Goal: Task Accomplishment & Management: Use online tool/utility

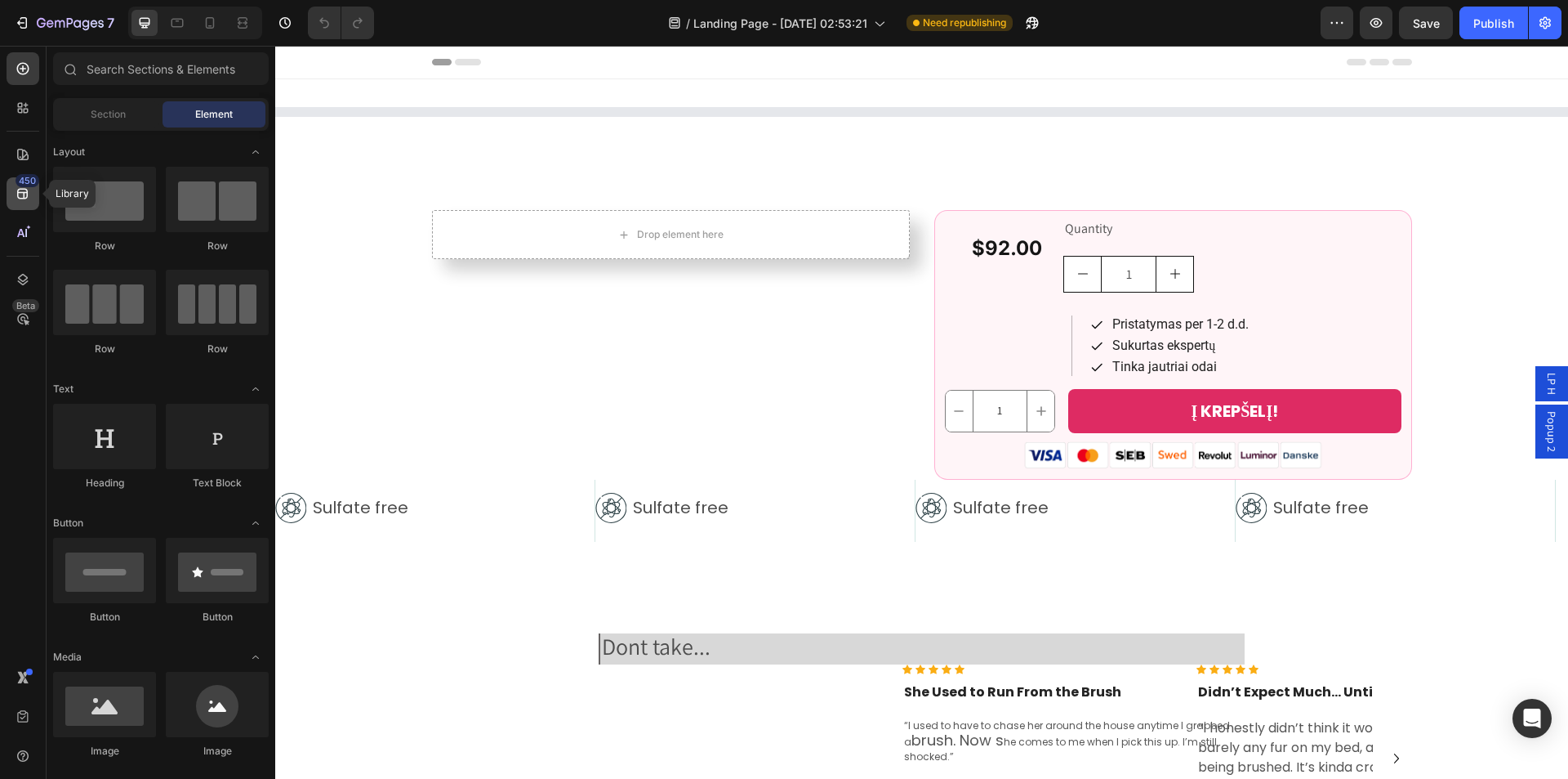
click at [22, 189] on icon at bounding box center [22, 194] width 11 height 11
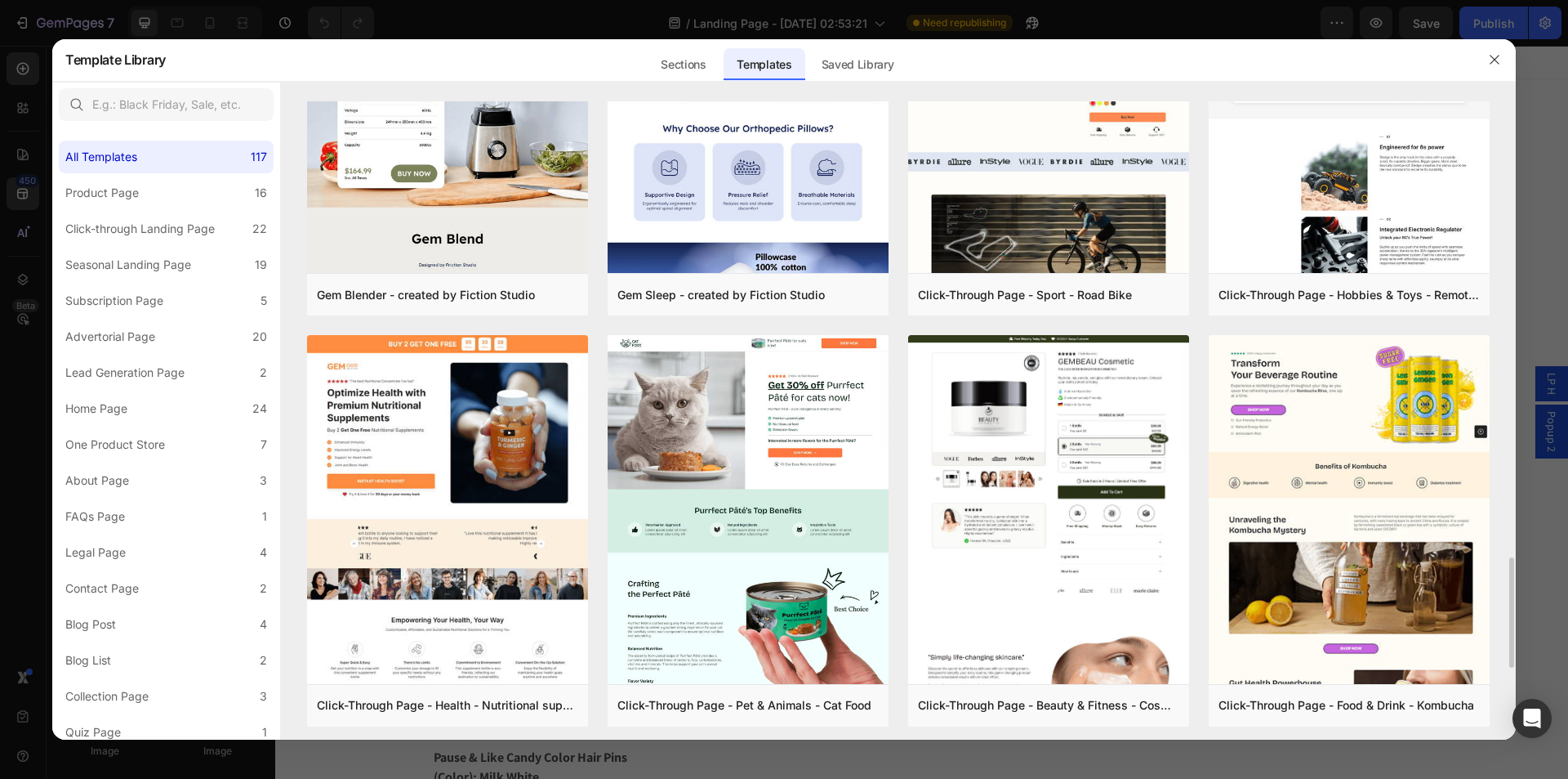
scroll to position [2886, 0]
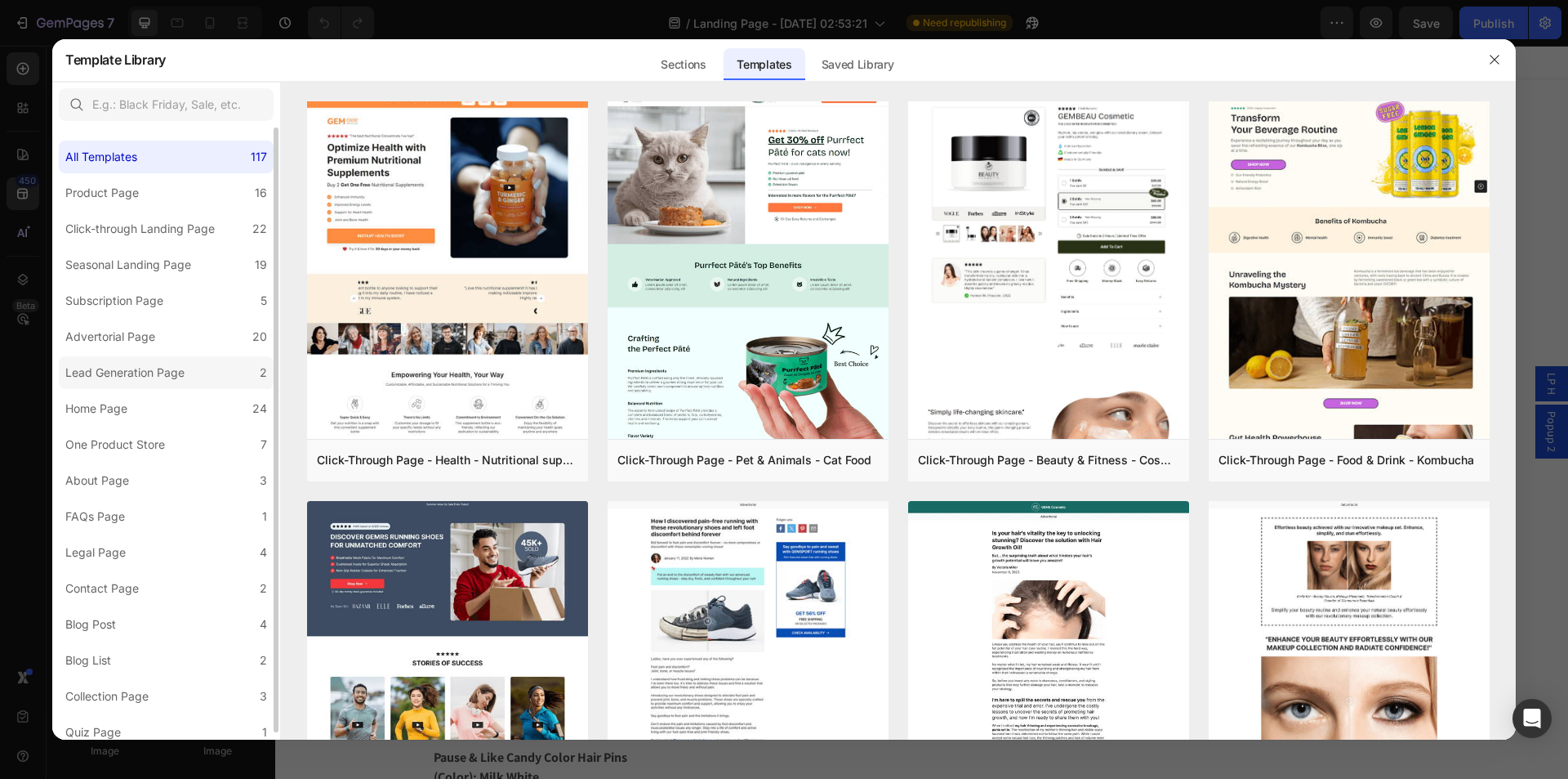
click at [112, 365] on div "Lead Generation Page" at bounding box center [125, 373] width 120 height 20
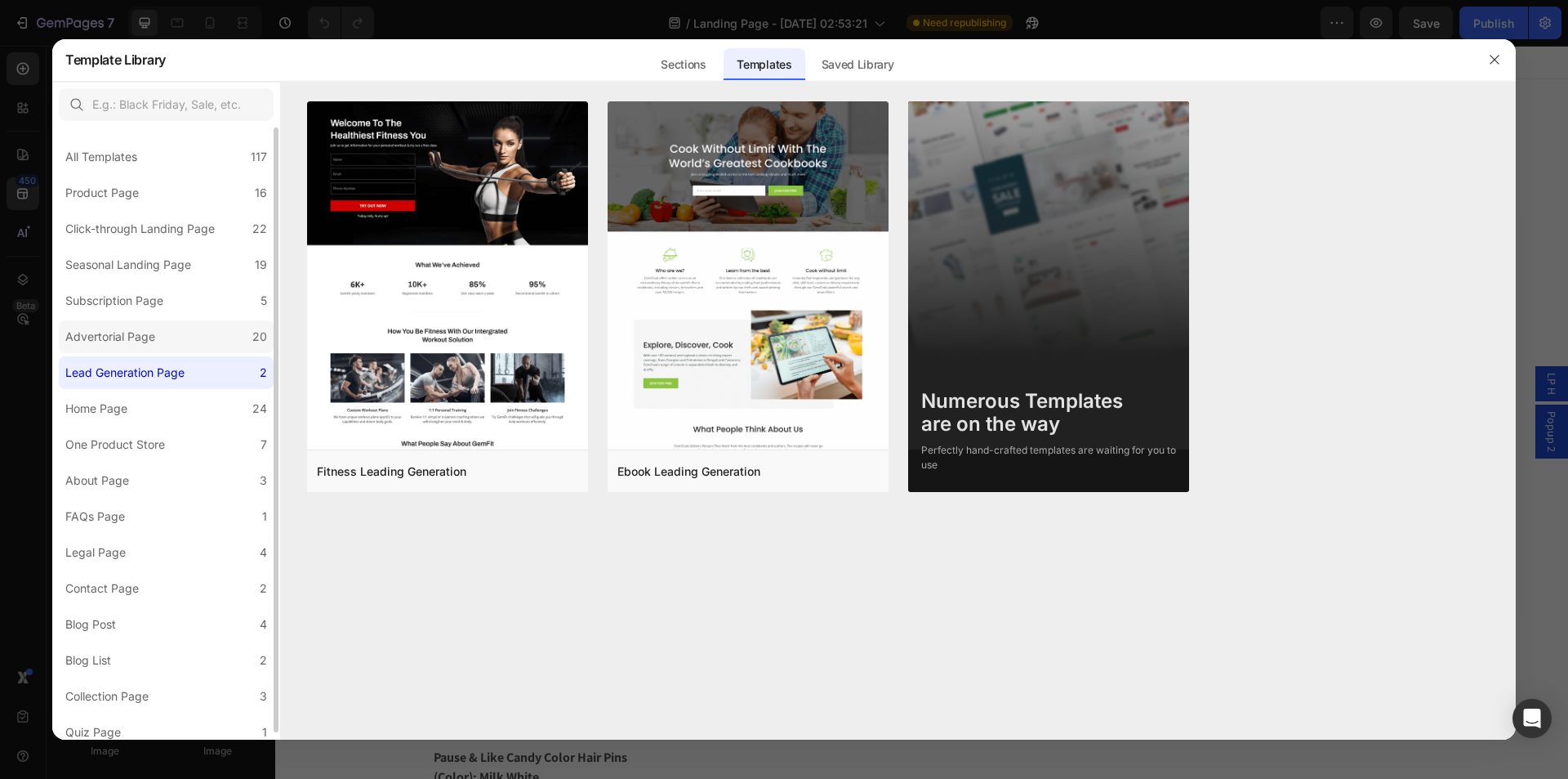
click at [131, 338] on div "Advertorial Page" at bounding box center [110, 337] width 90 height 20
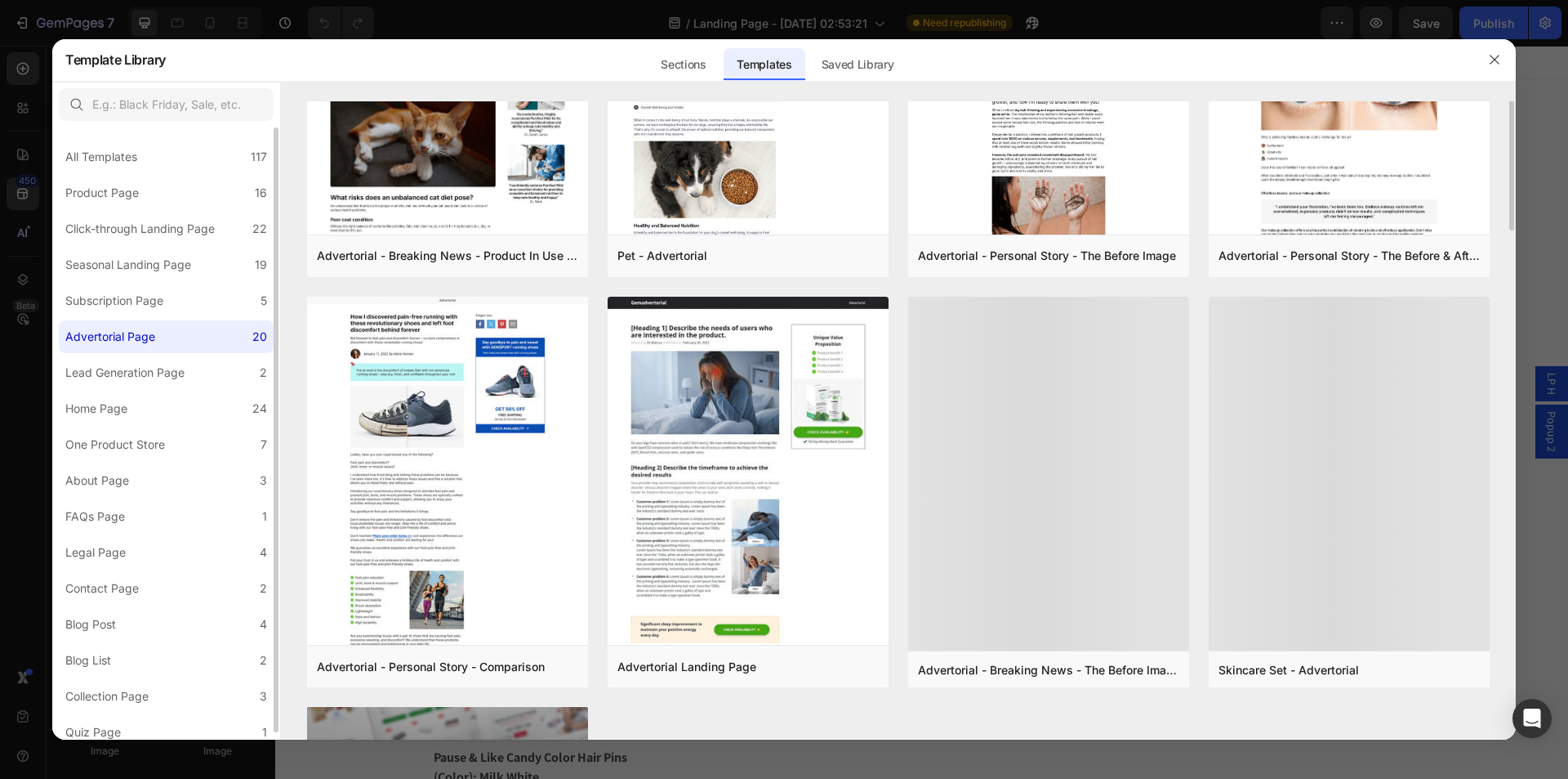
scroll to position [1121, 0]
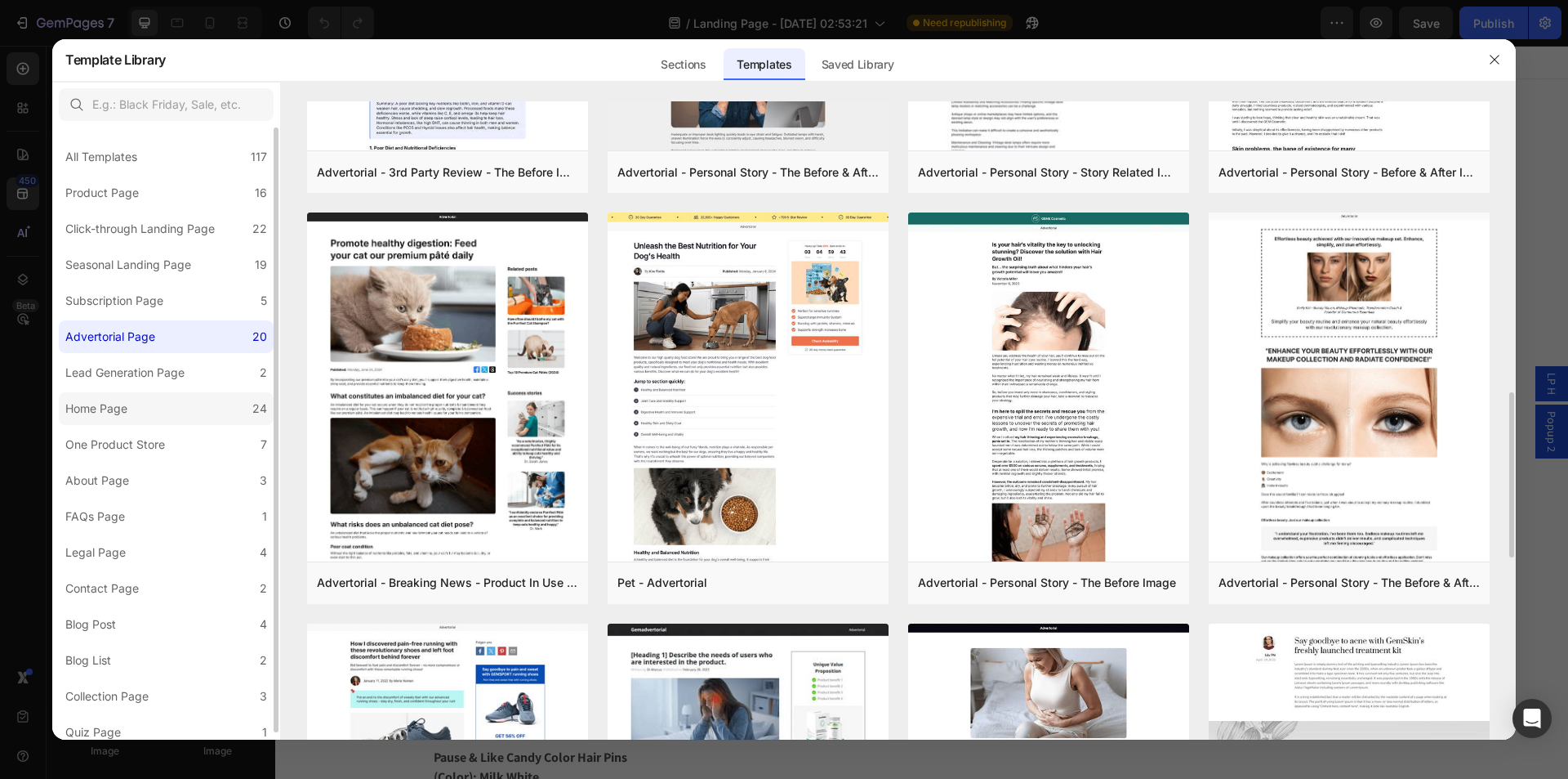
click at [175, 411] on label "Home Page 24" at bounding box center [166, 408] width 214 height 33
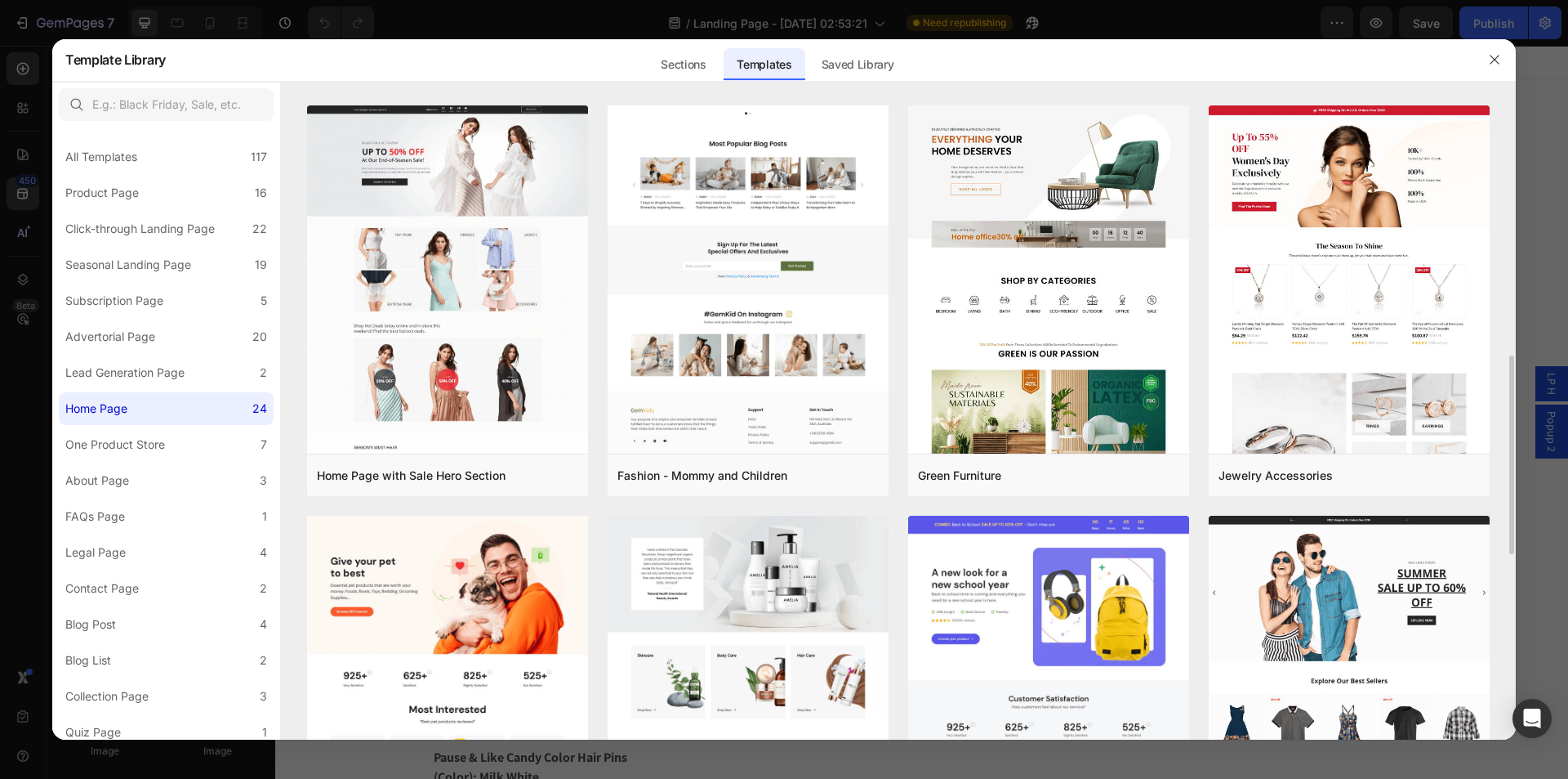
scroll to position [1225, 0]
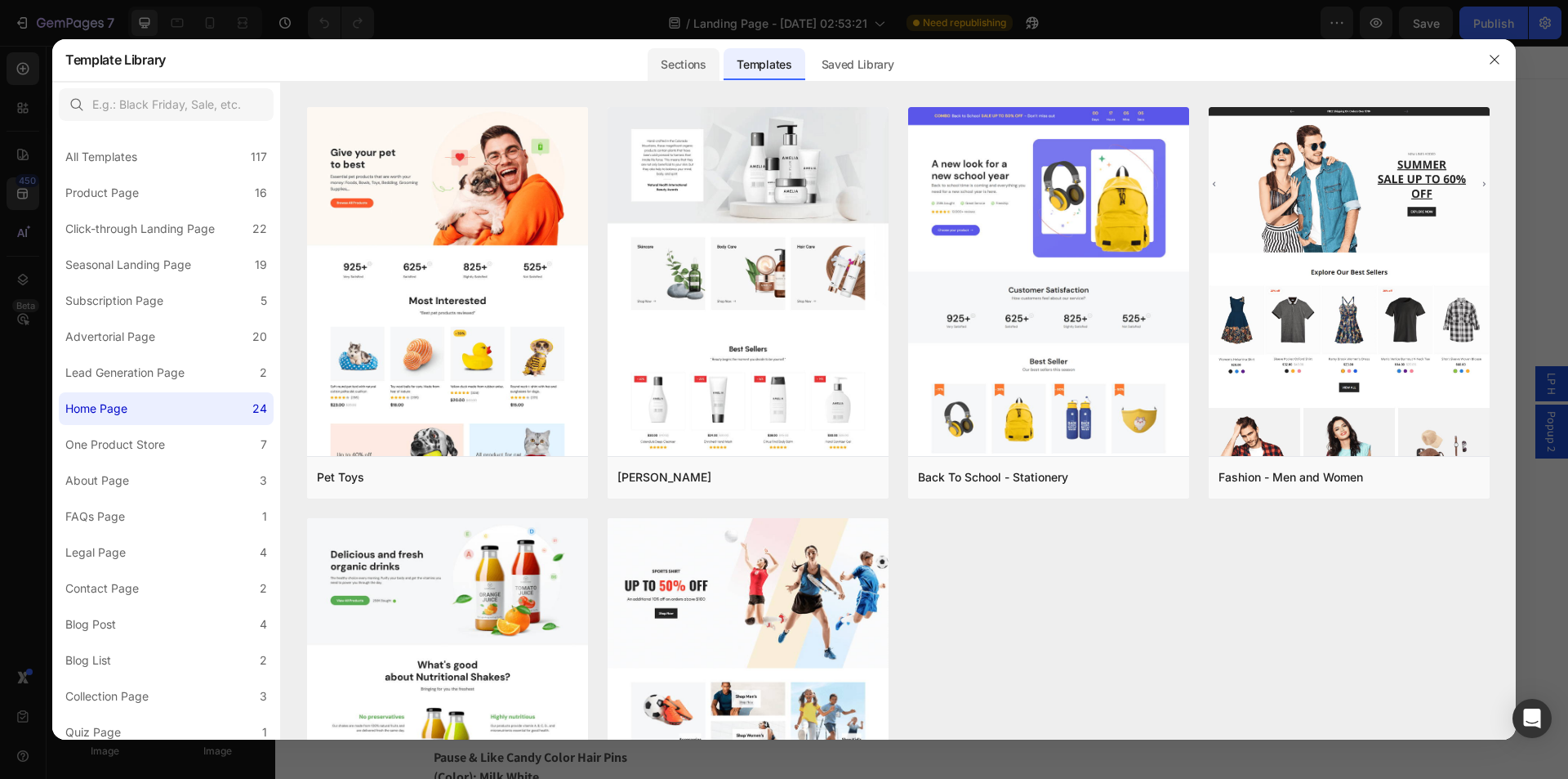
click at [686, 64] on div "Sections" at bounding box center [683, 64] width 71 height 33
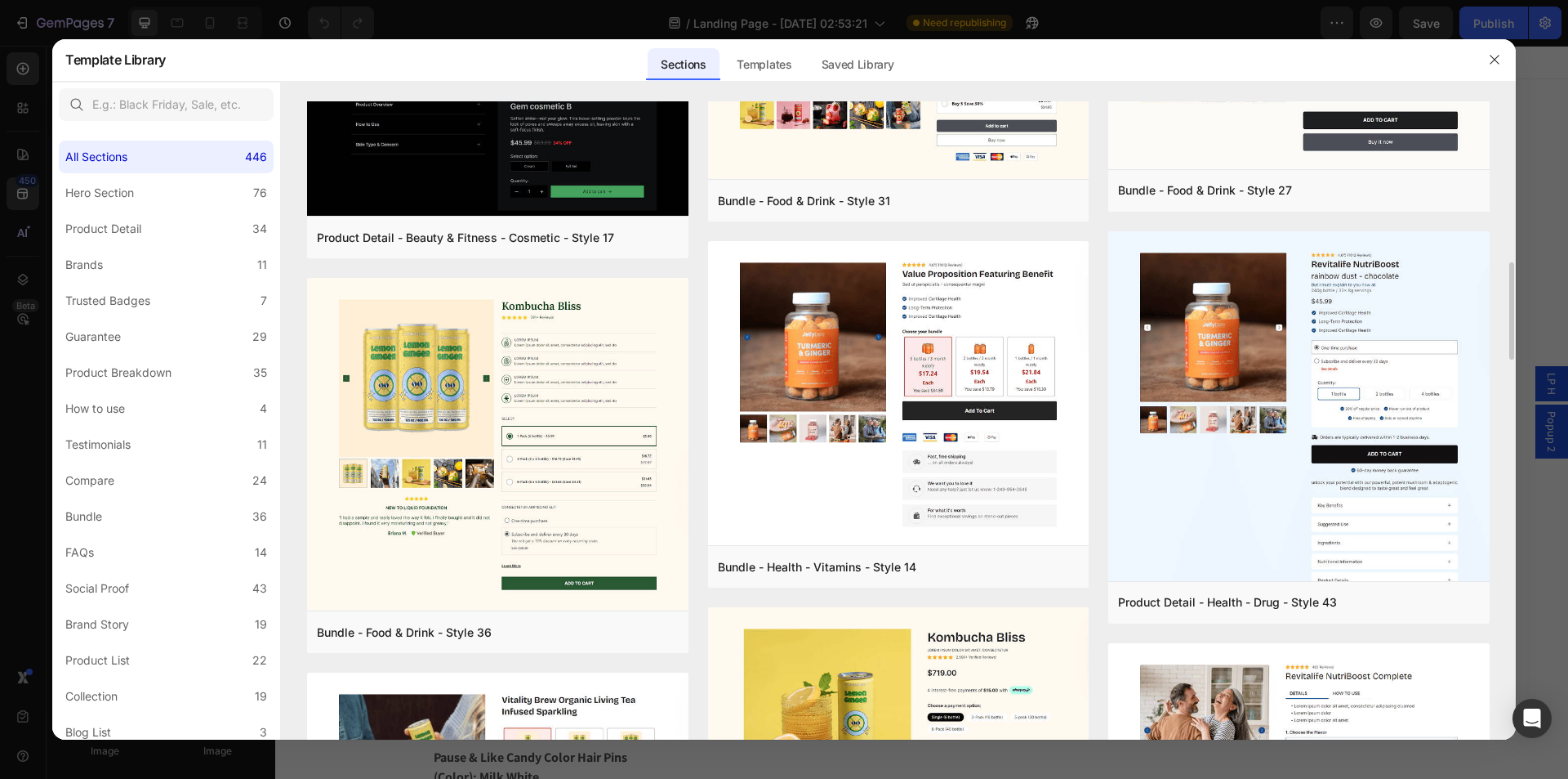
scroll to position [1630, 0]
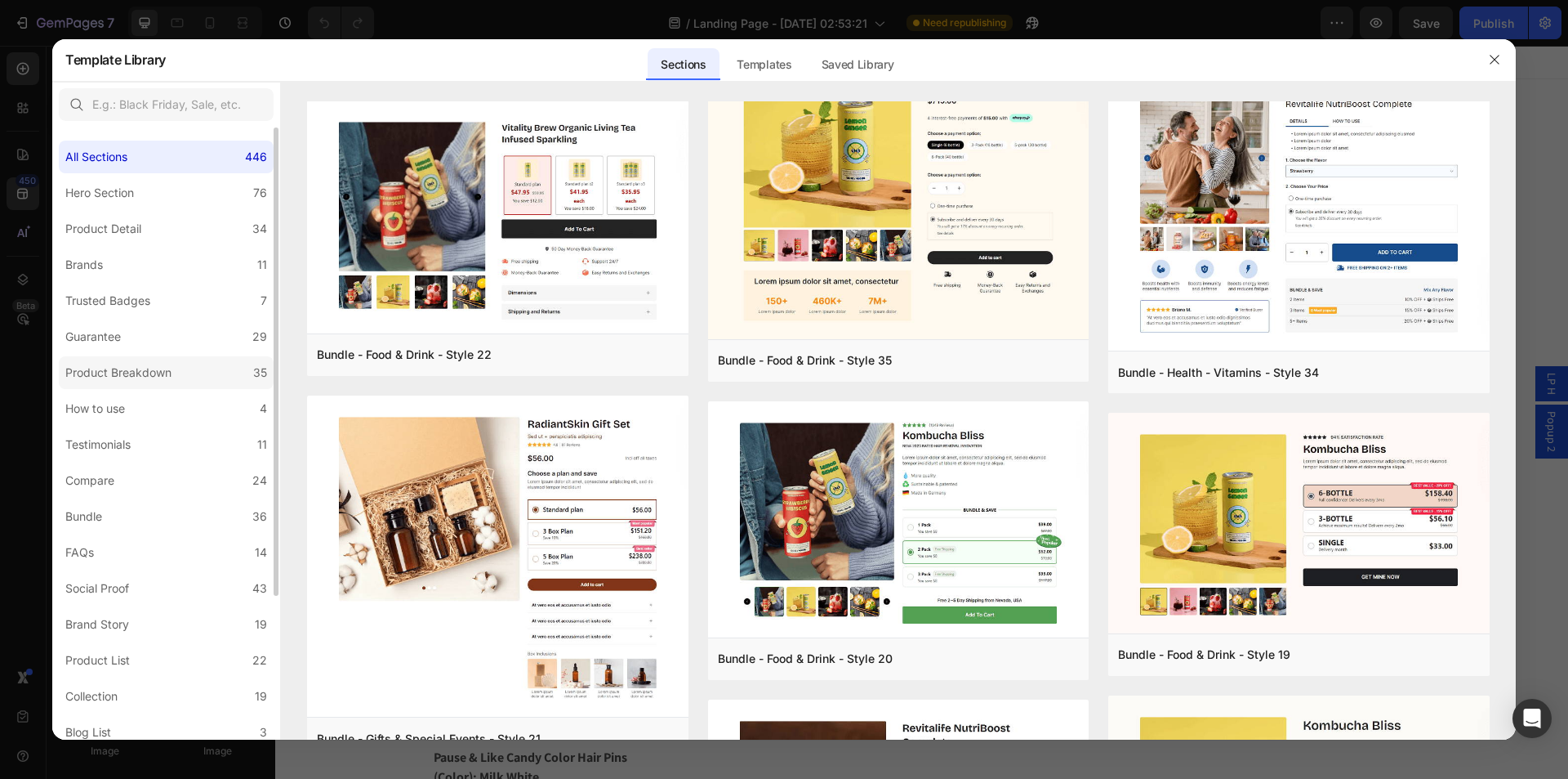
click at [106, 373] on div "Product Breakdown" at bounding box center [118, 373] width 106 height 20
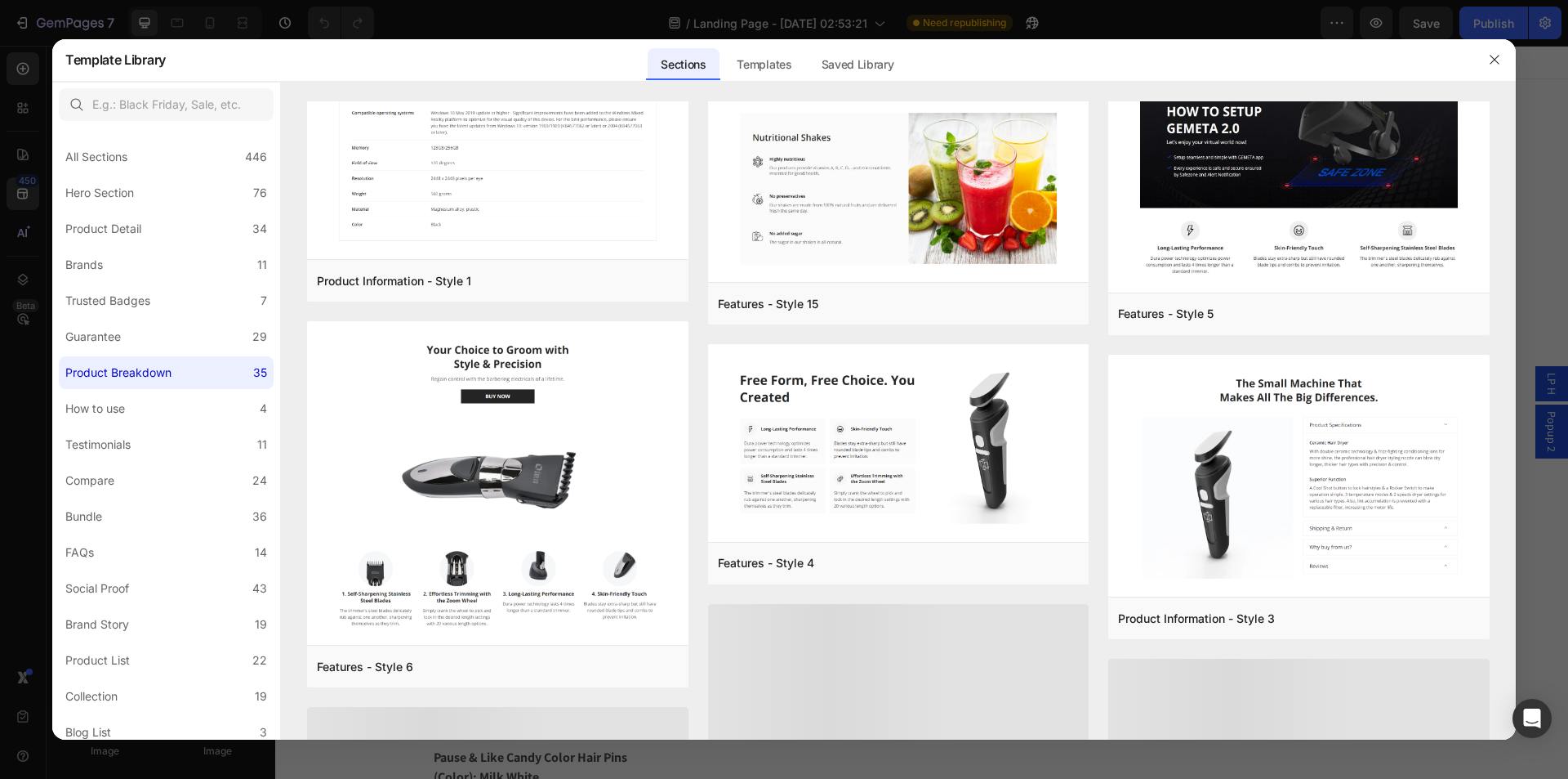
scroll to position [876, 0]
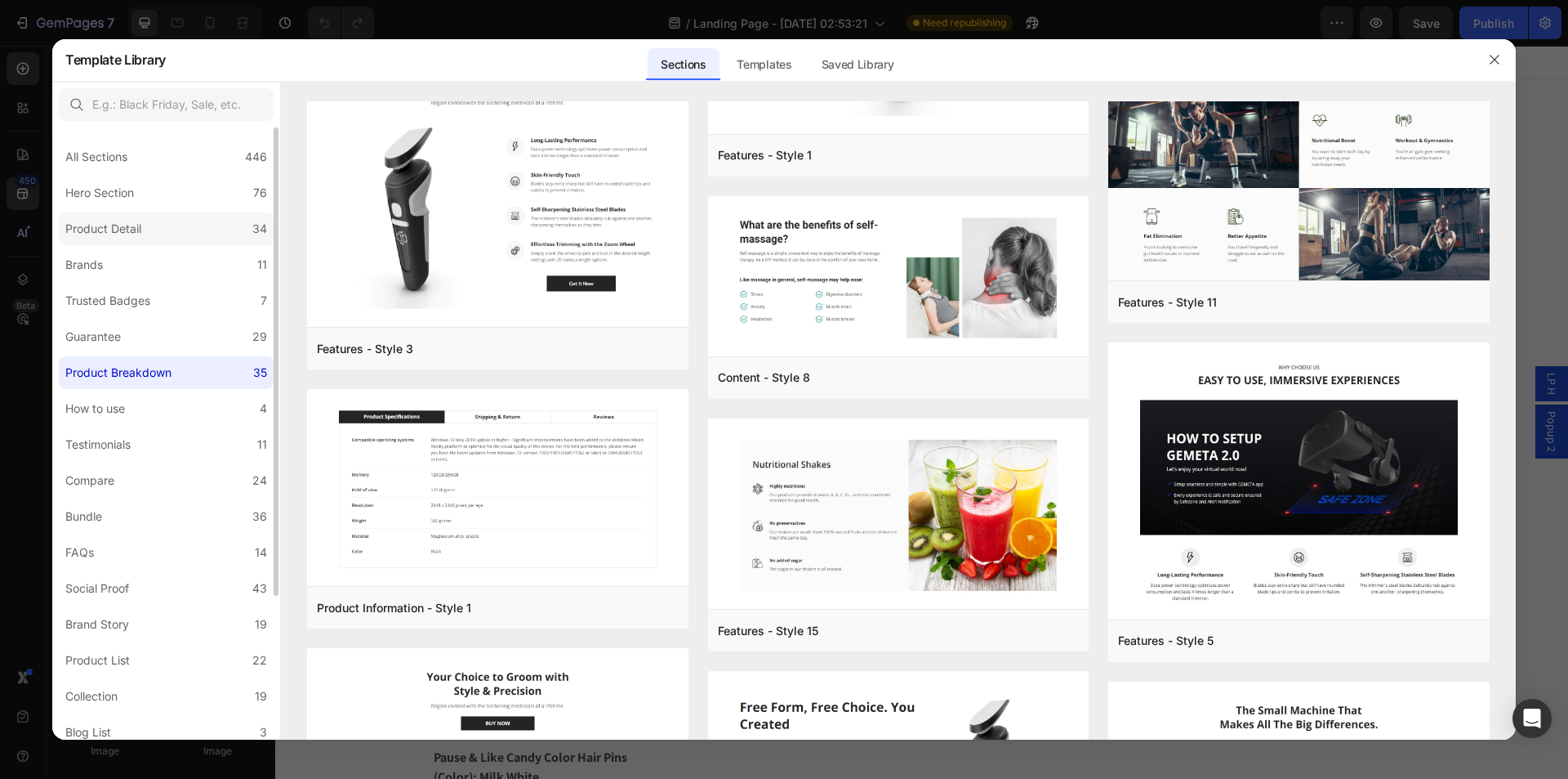
click at [200, 233] on label "Product Detail 34" at bounding box center [166, 229] width 214 height 33
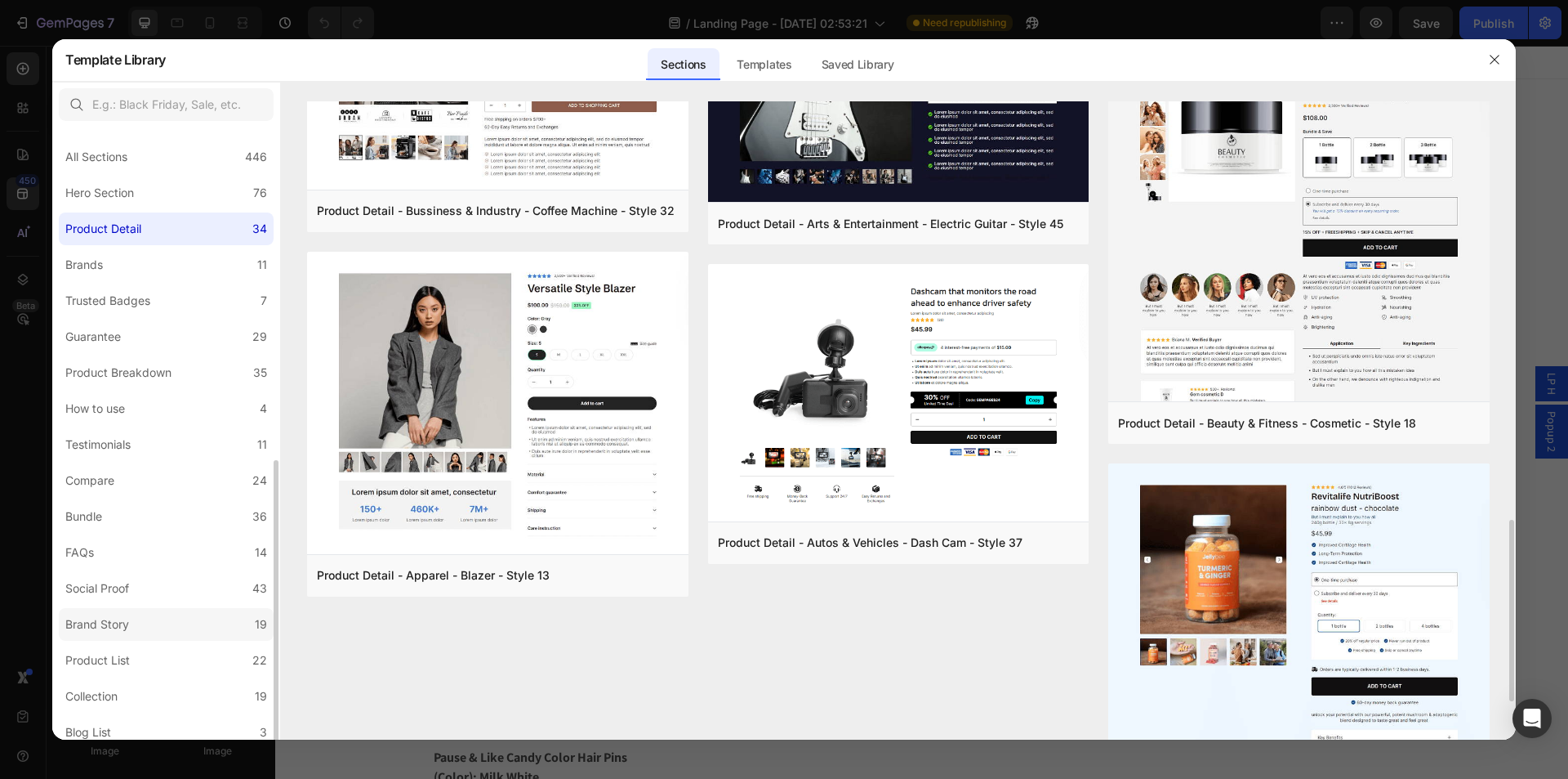
scroll to position [188, 0]
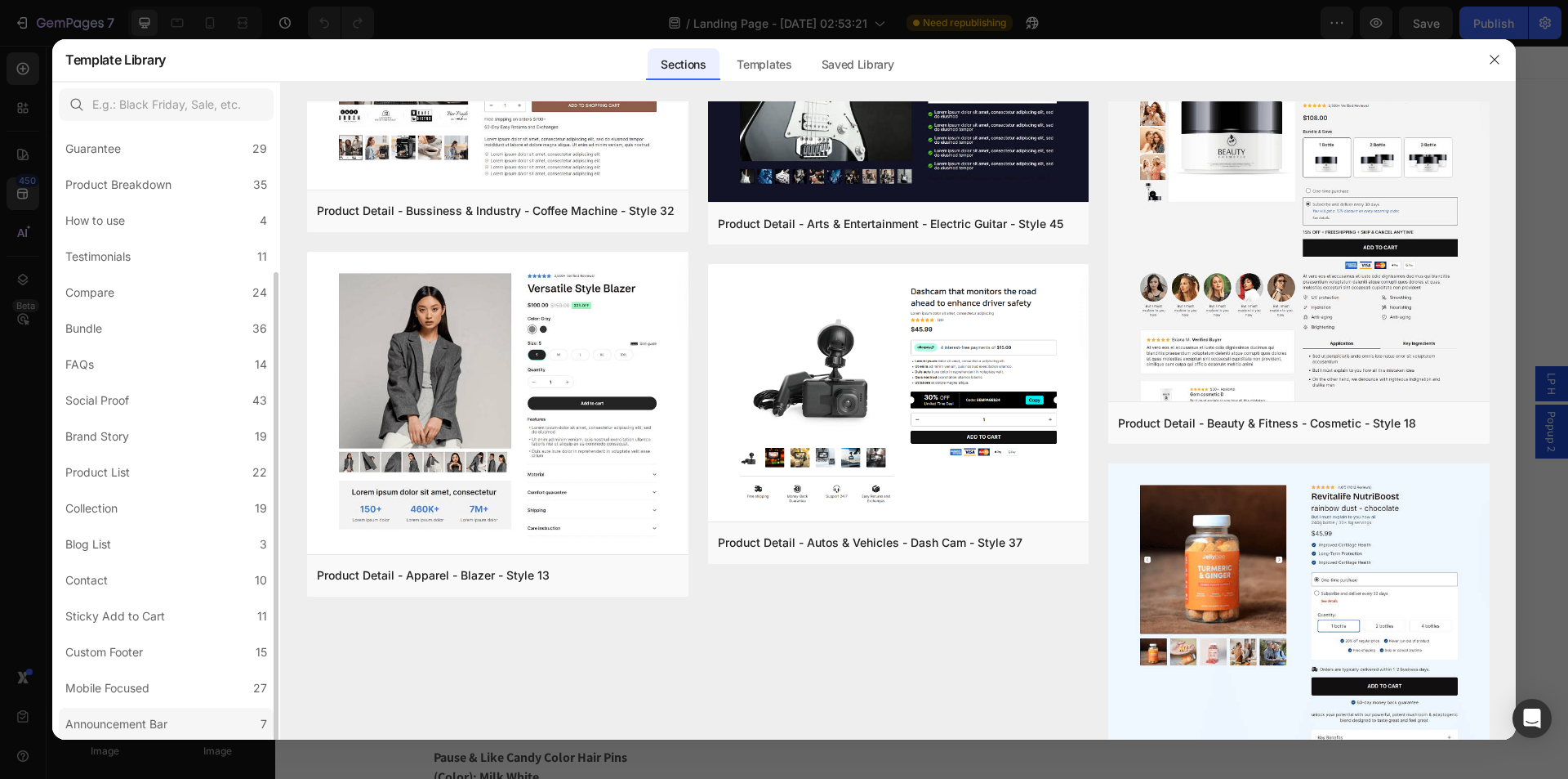
click at [186, 728] on label "Announcement Bar 7" at bounding box center [166, 725] width 214 height 33
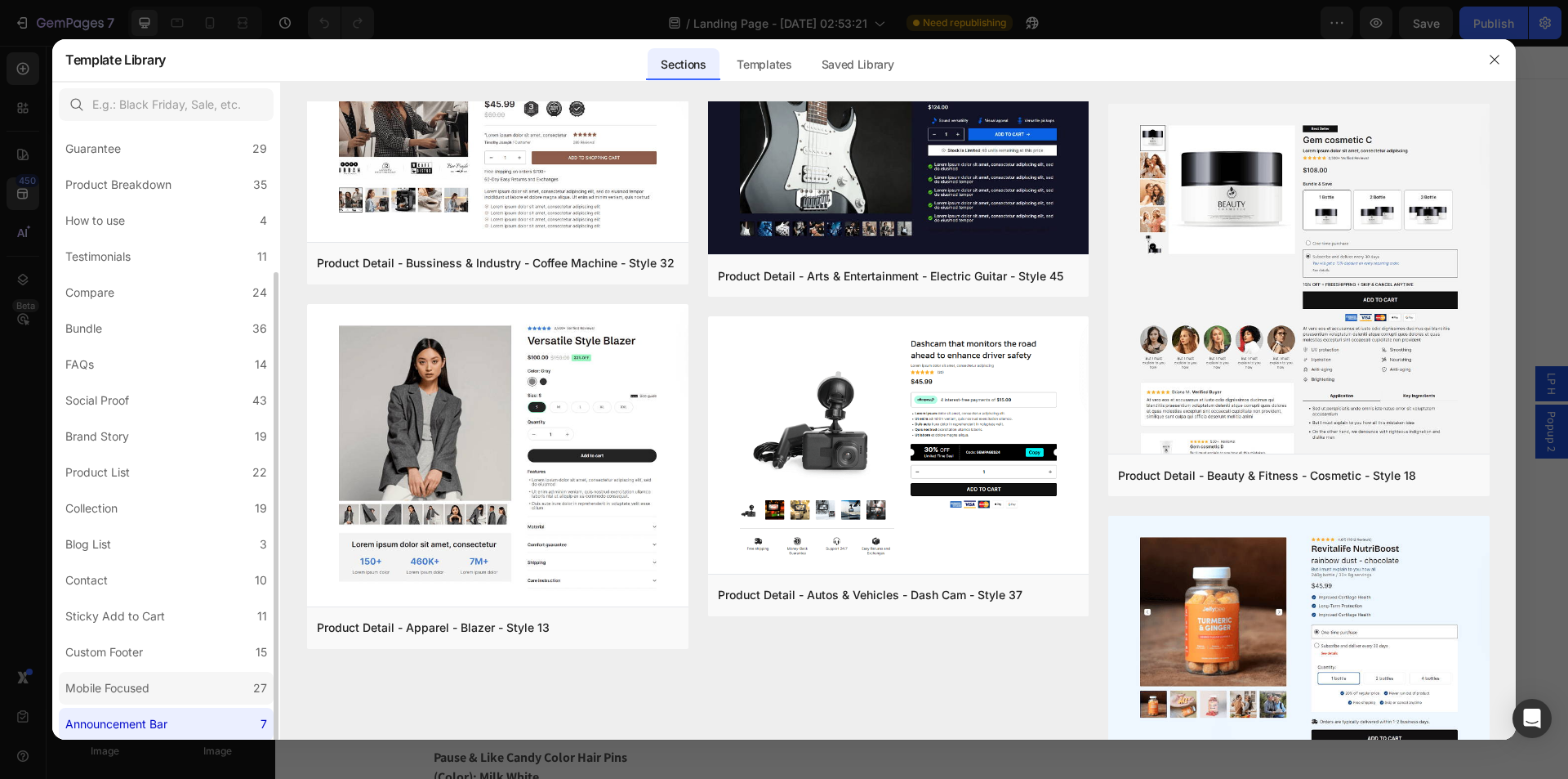
scroll to position [0, 0]
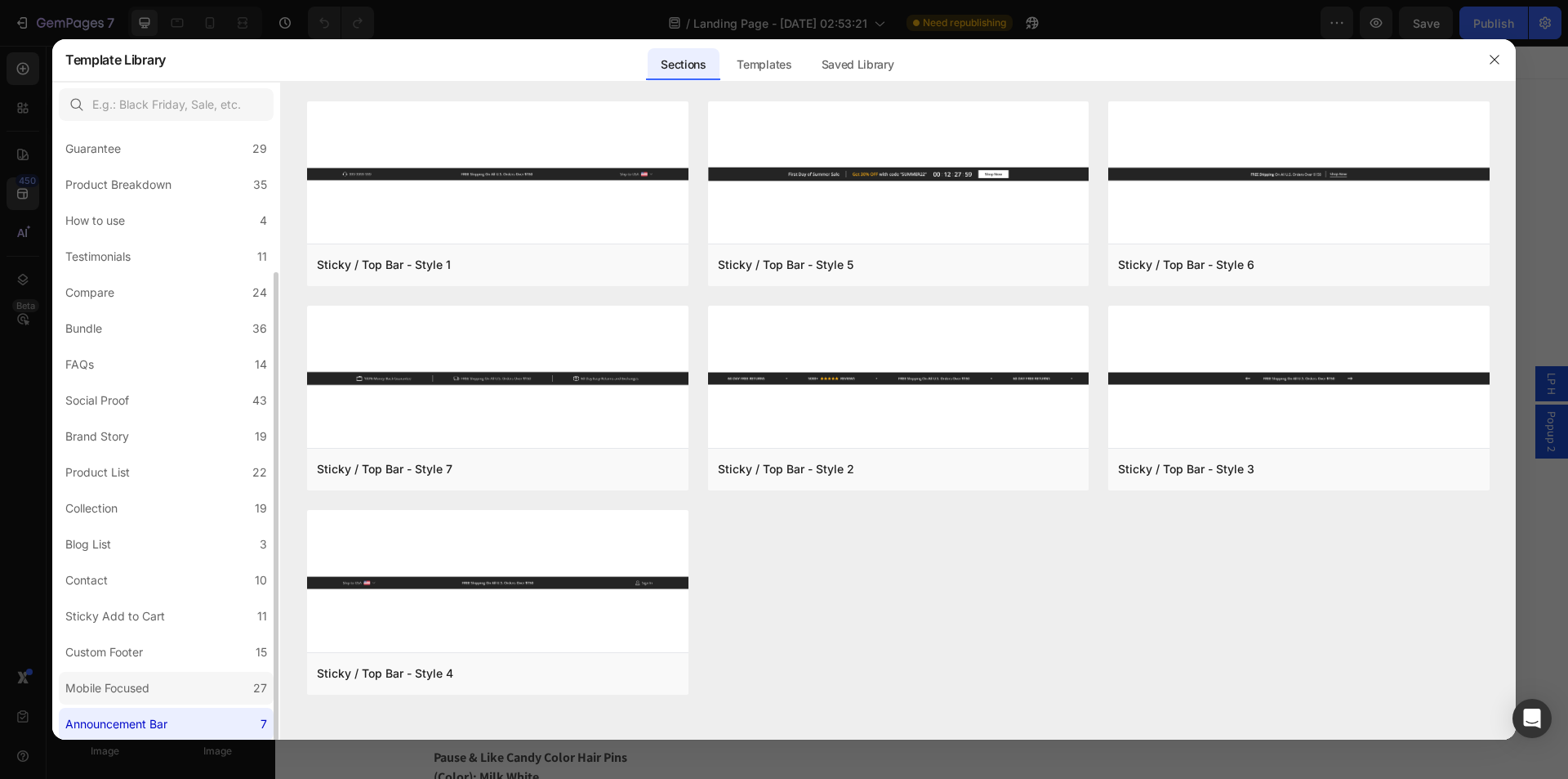
click at [186, 682] on label "Mobile Focused 27" at bounding box center [166, 688] width 214 height 33
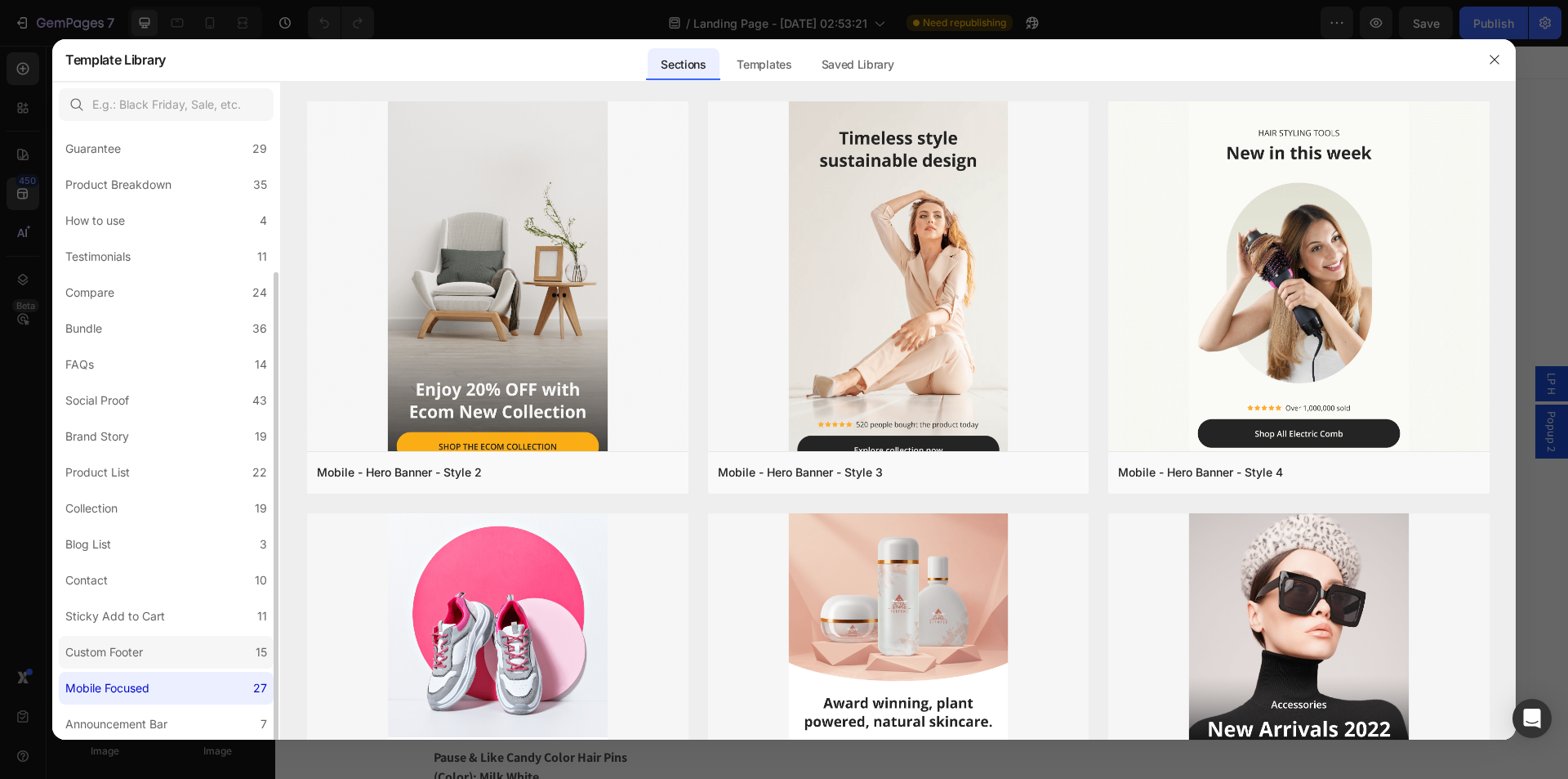
click at [168, 659] on label "Custom Footer 15" at bounding box center [166, 652] width 214 height 33
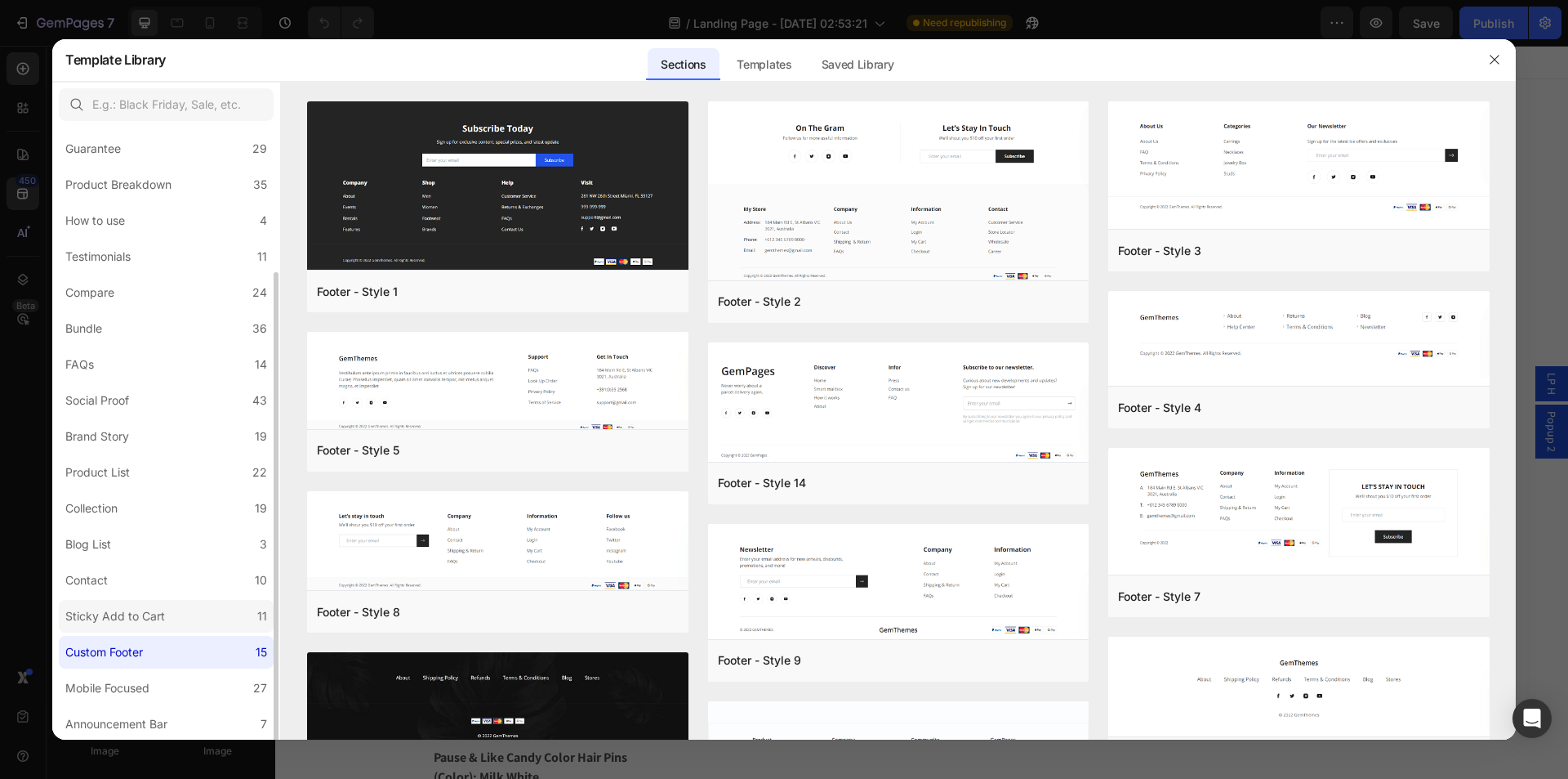
click at [153, 627] on label "Sticky Add to Cart 11" at bounding box center [166, 616] width 214 height 33
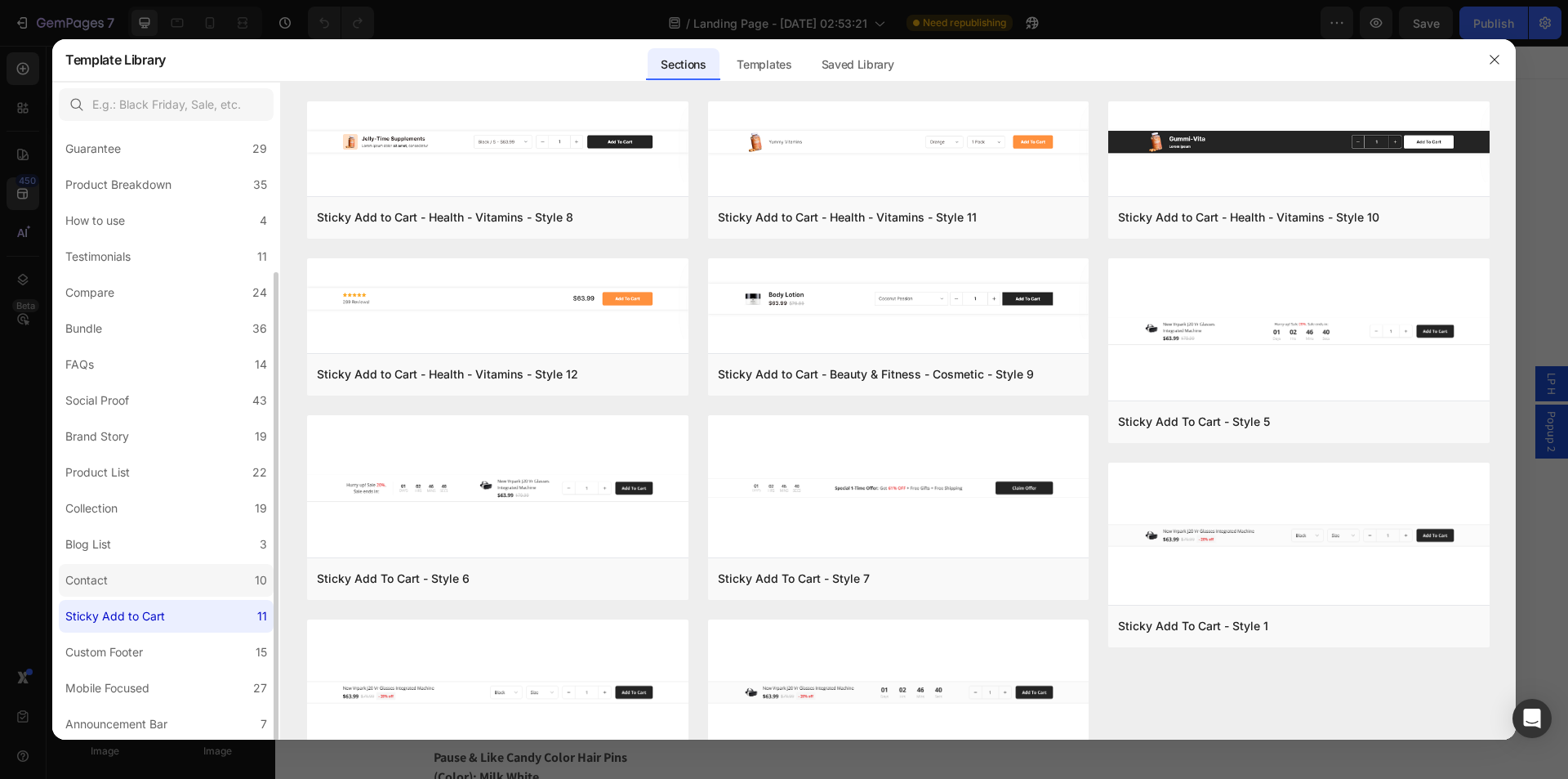
click at [149, 583] on label "Contact 10" at bounding box center [166, 580] width 214 height 33
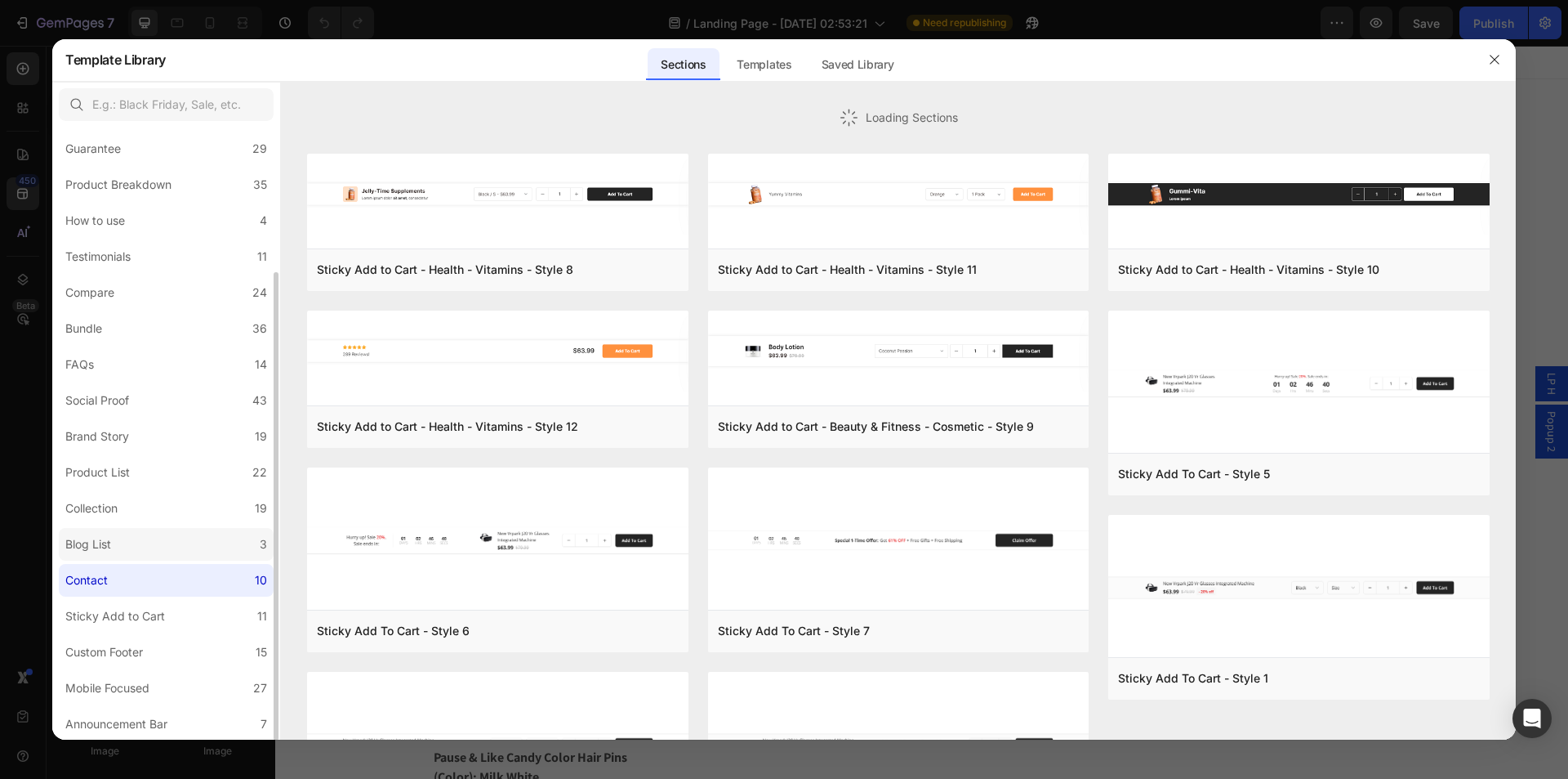
click at [190, 541] on label "Blog List 3" at bounding box center [166, 545] width 214 height 33
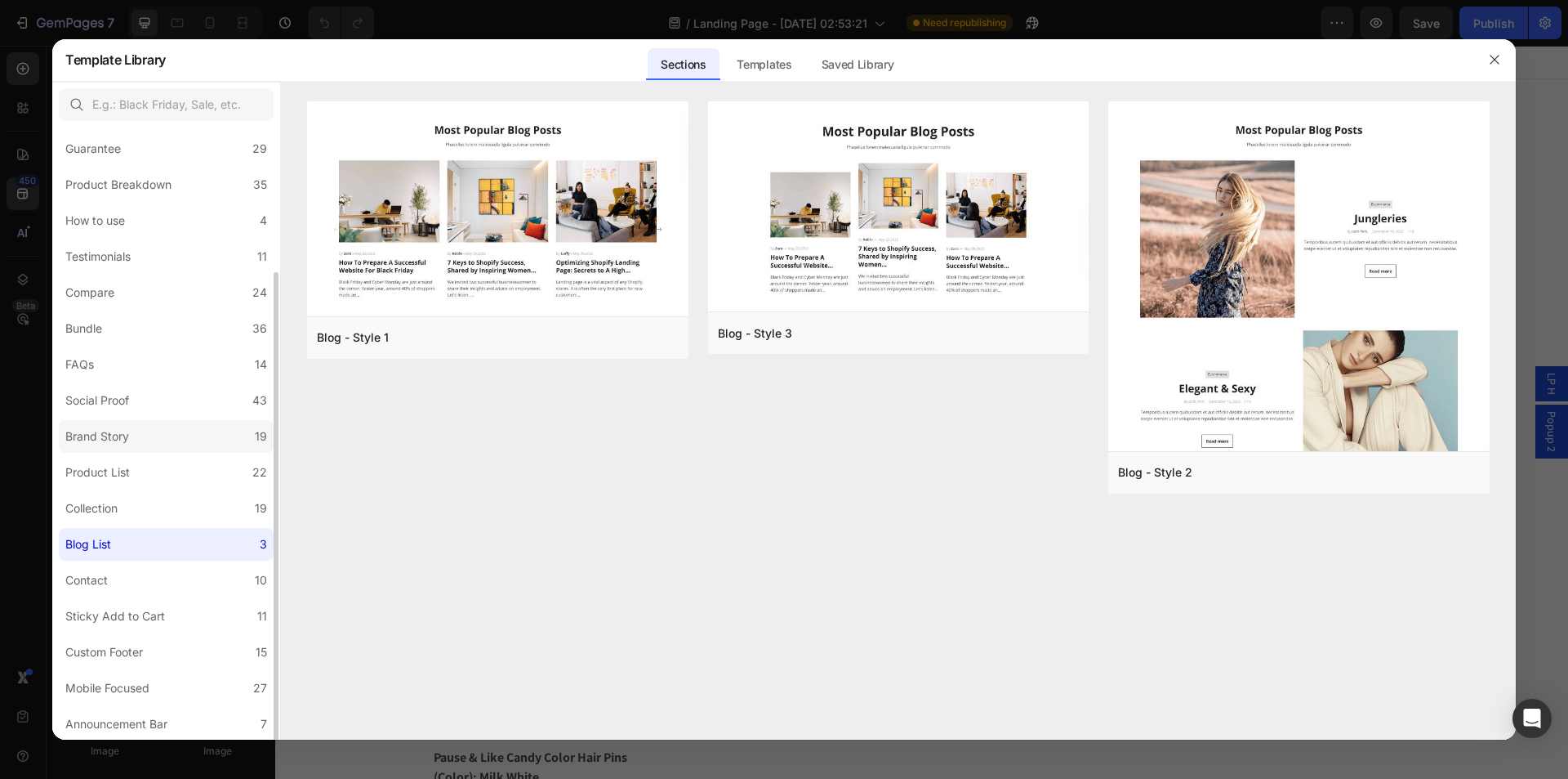
click at [164, 437] on label "Brand Story 19" at bounding box center [166, 437] width 214 height 33
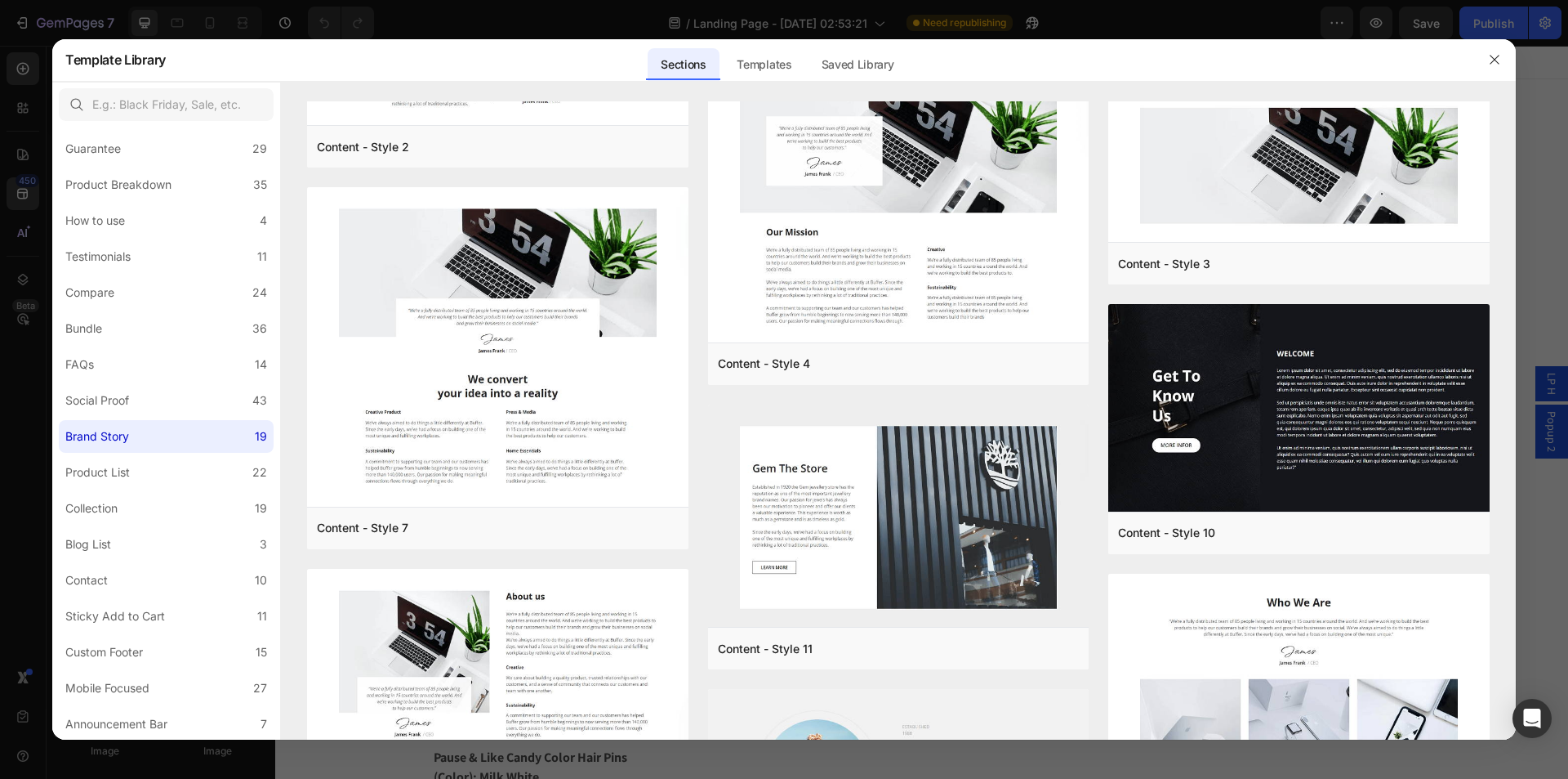
scroll to position [1132, 0]
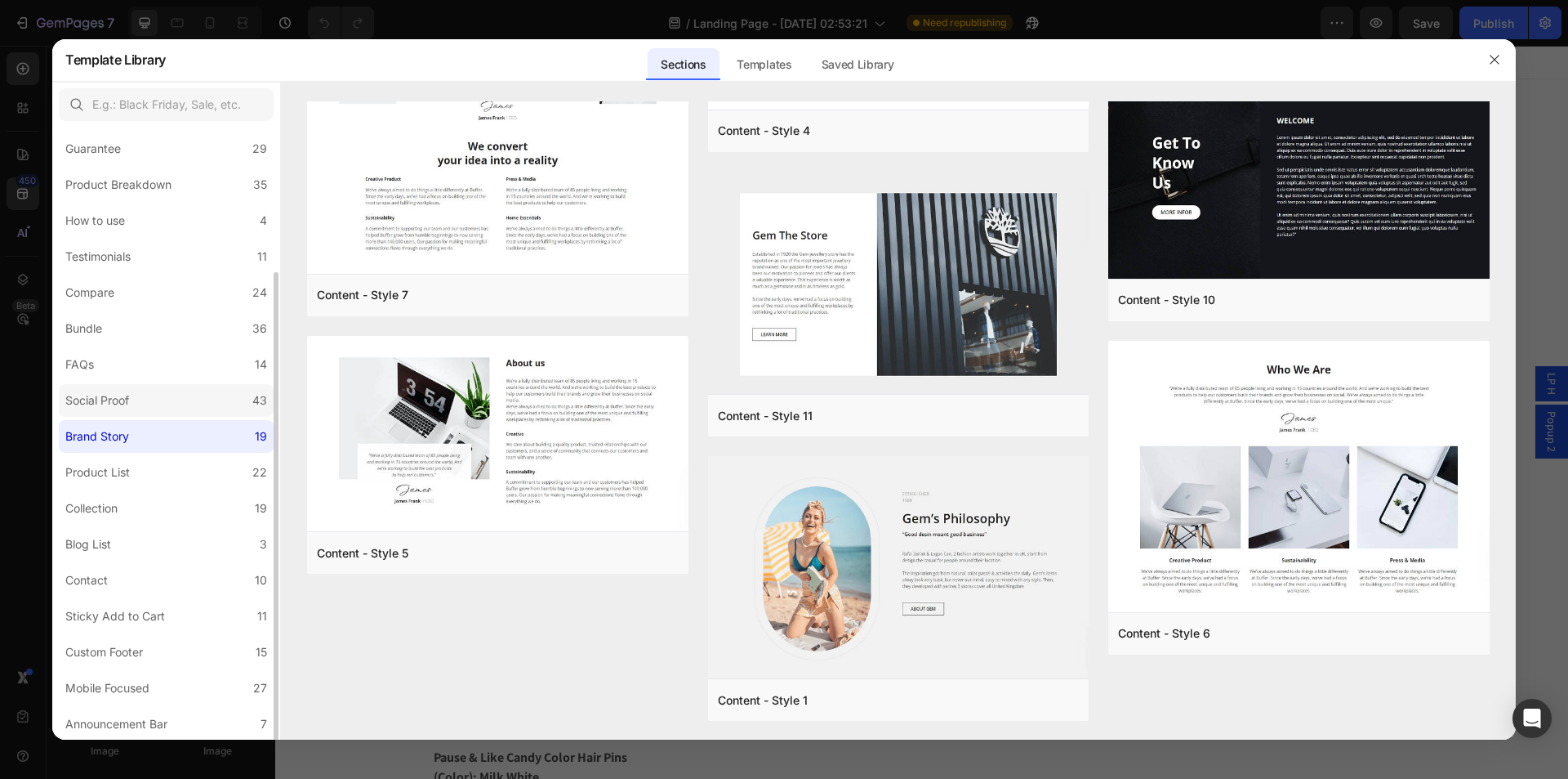
click at [151, 395] on label "Social Proof 43" at bounding box center [166, 400] width 214 height 33
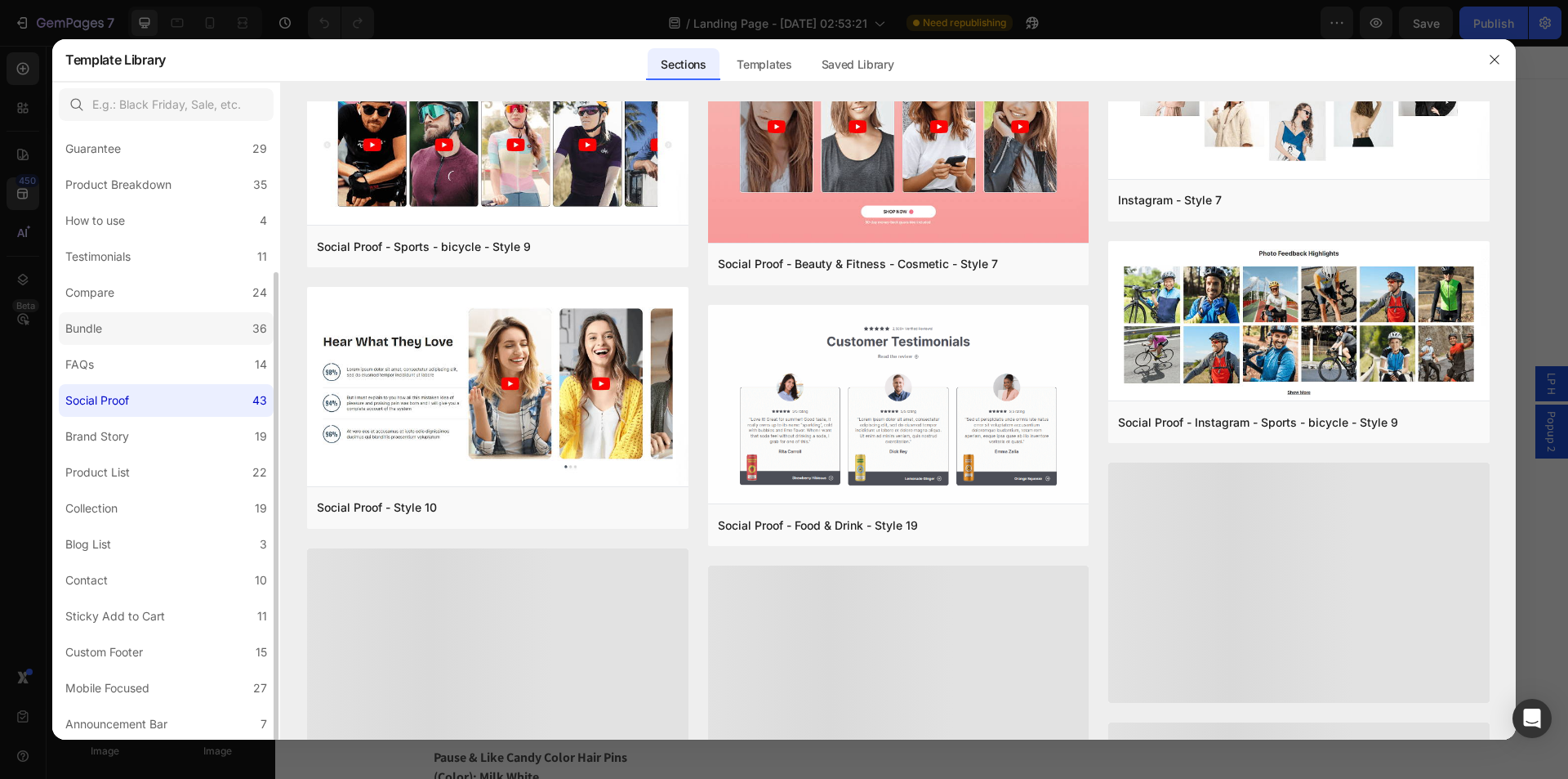
scroll to position [712, 0]
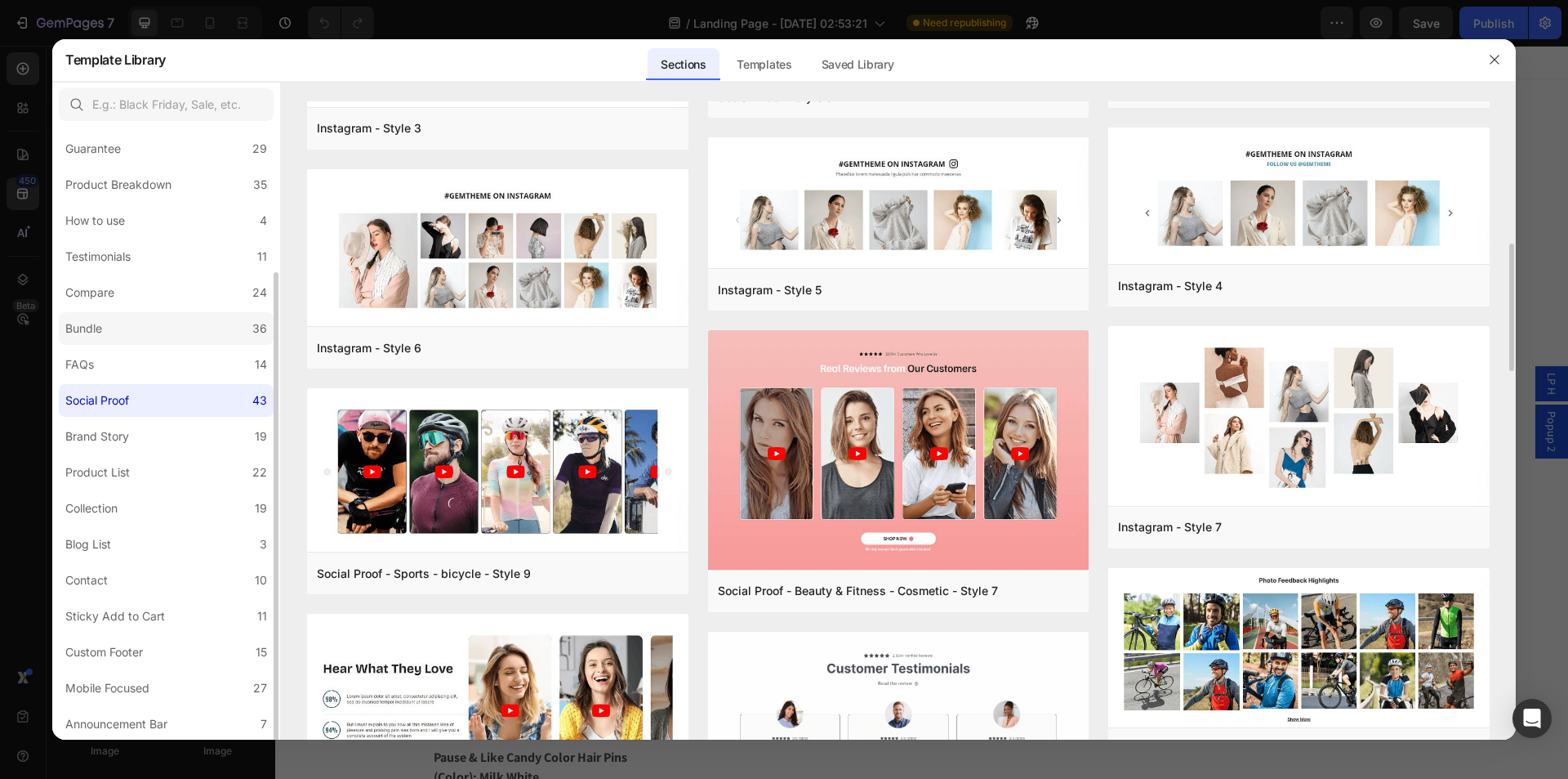
click at [158, 319] on label "Bundle 36" at bounding box center [166, 328] width 214 height 33
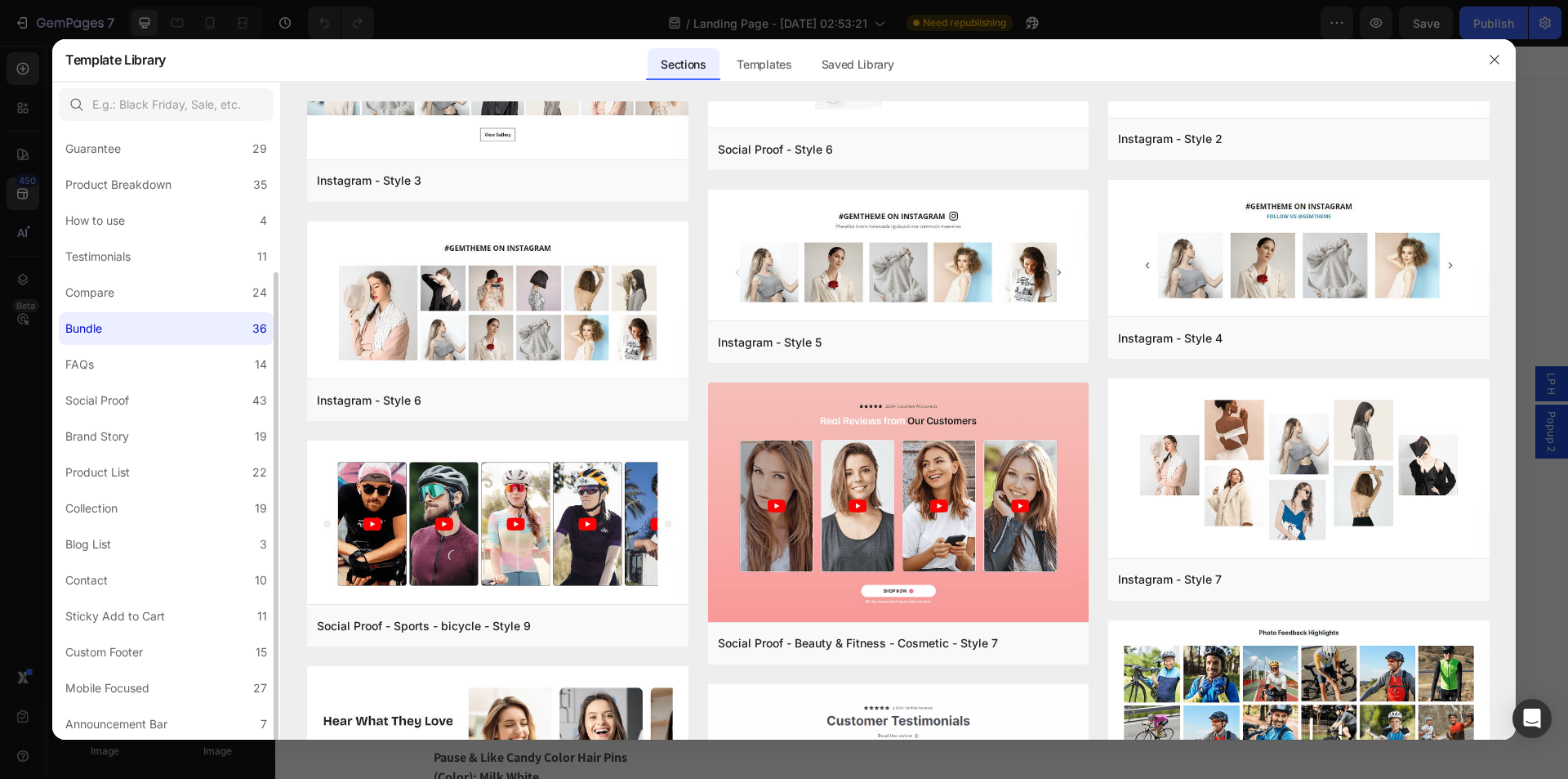
scroll to position [0, 0]
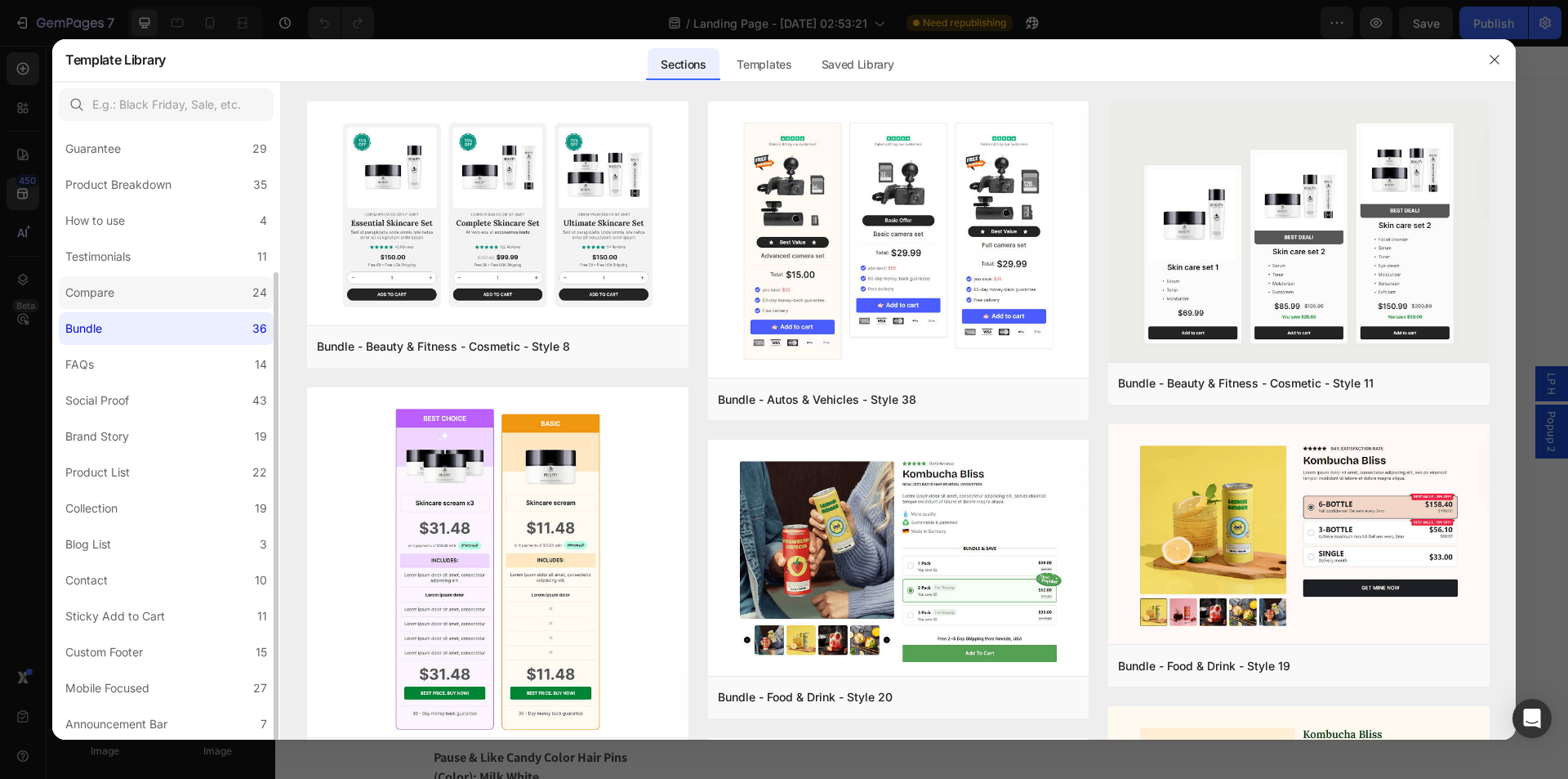
click at [134, 295] on label "Compare 24" at bounding box center [166, 293] width 214 height 33
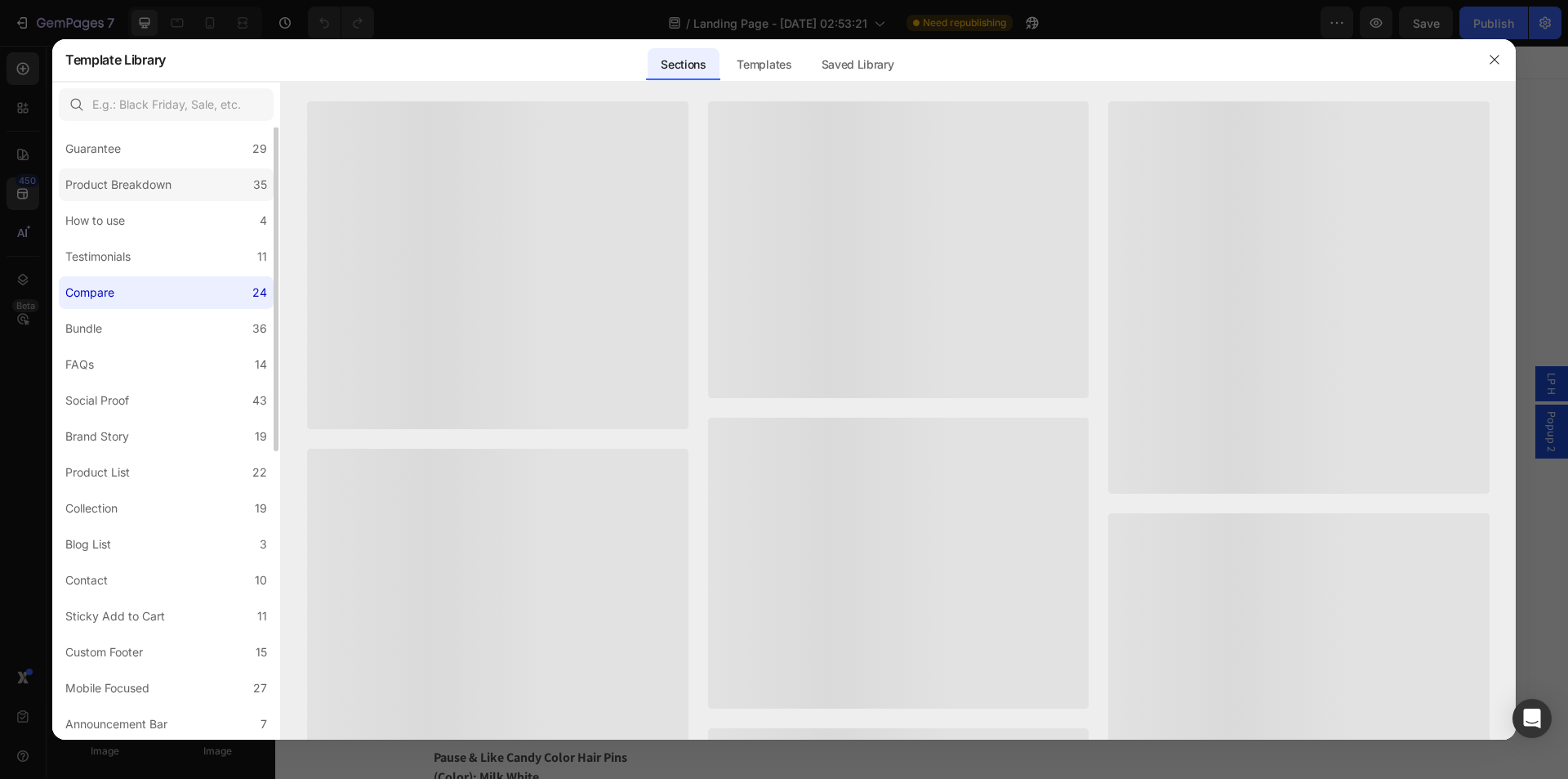
scroll to position [25, 0]
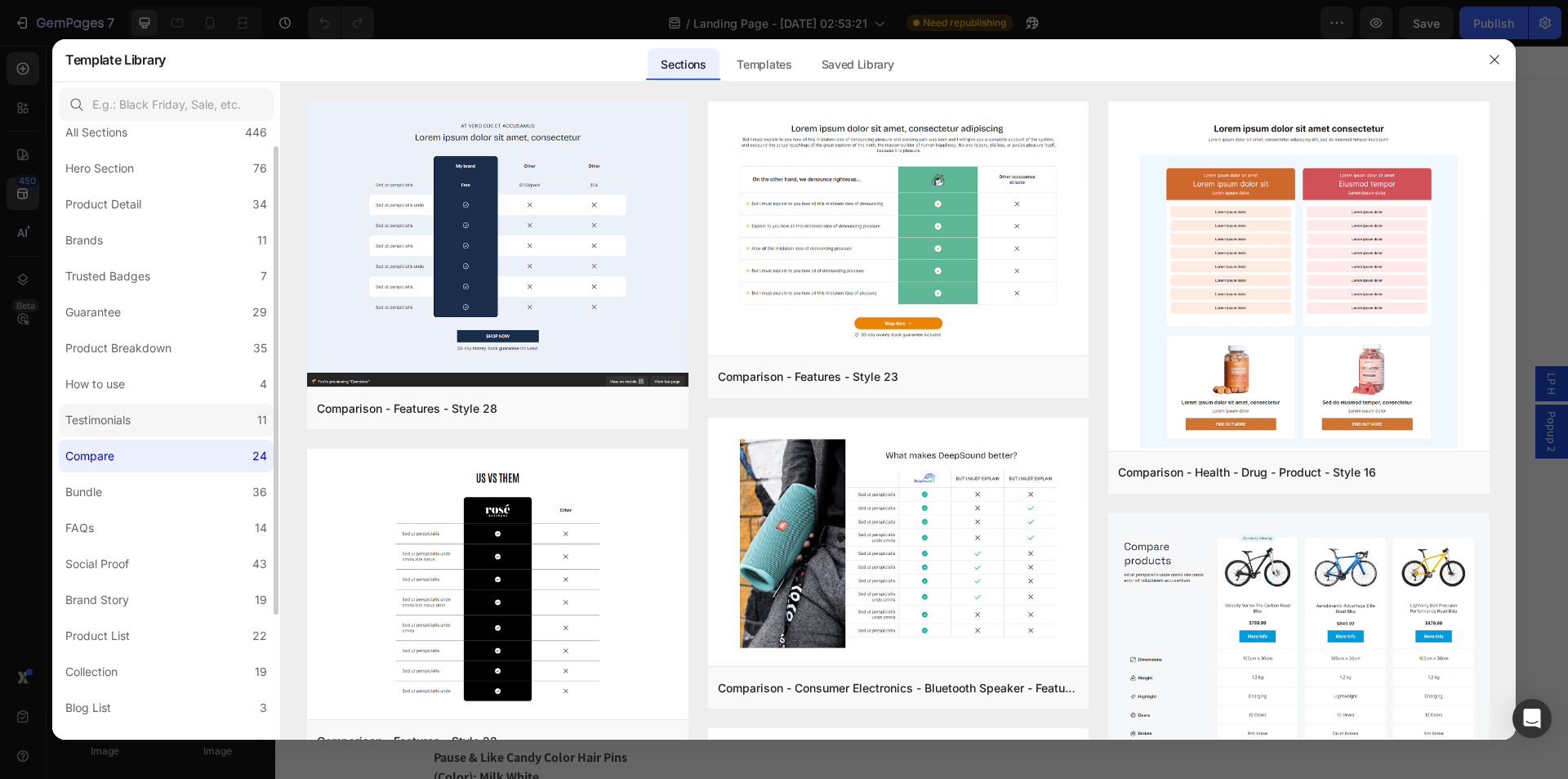
click at [130, 414] on div "Testimonials" at bounding box center [97, 420] width 65 height 20
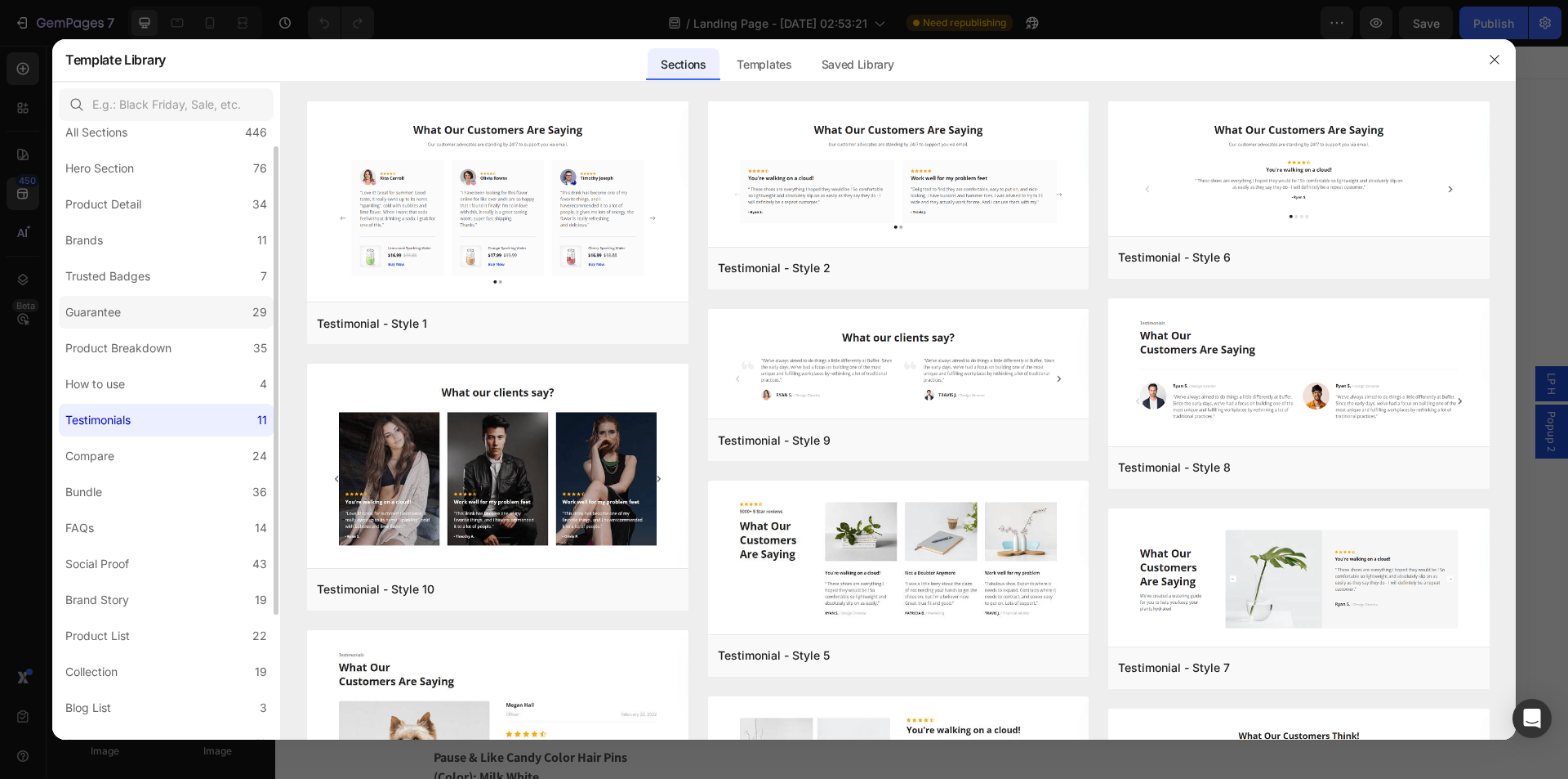
click at [115, 309] on div "Guarantee" at bounding box center [92, 312] width 55 height 20
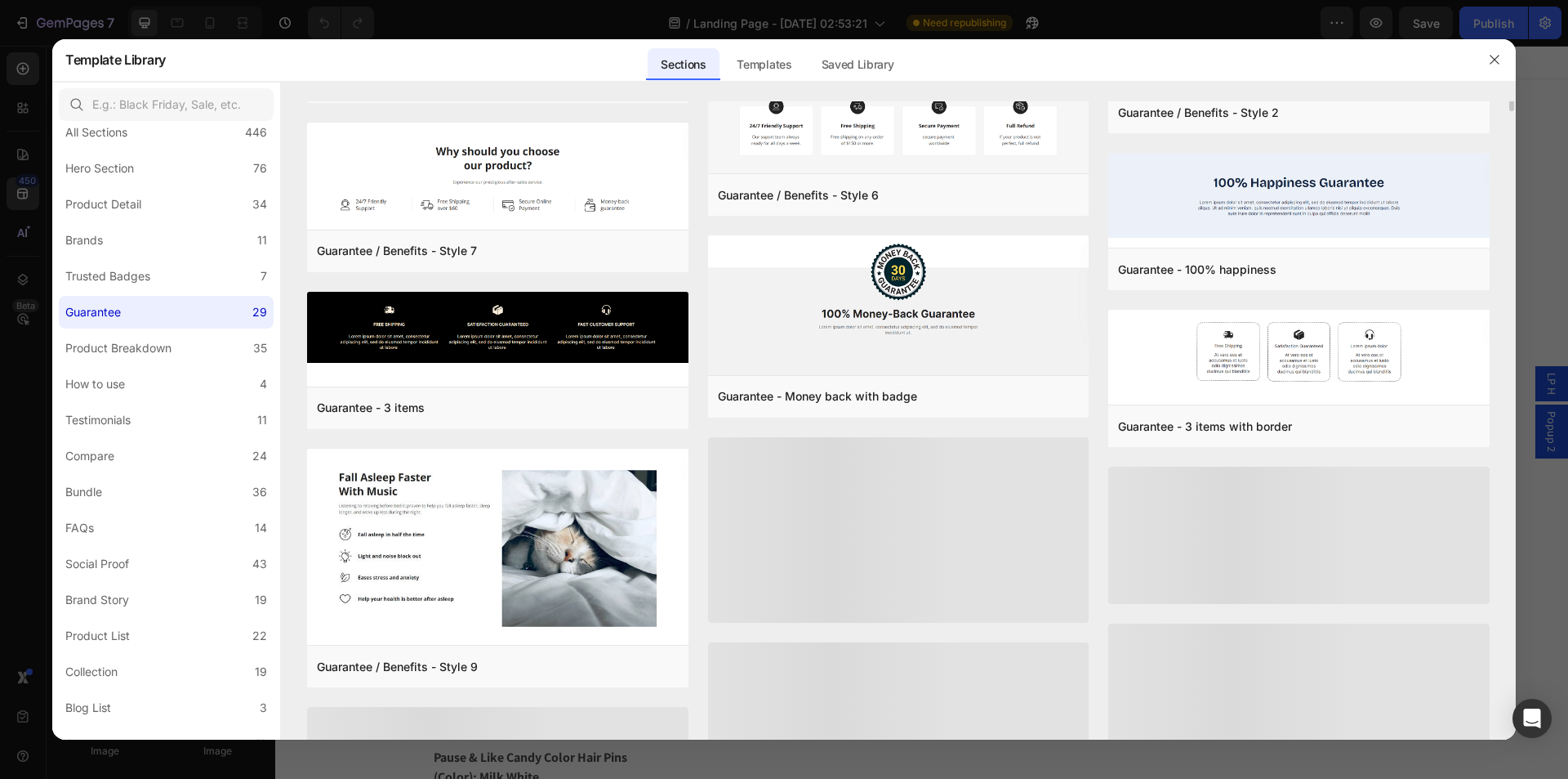
scroll to position [350, 0]
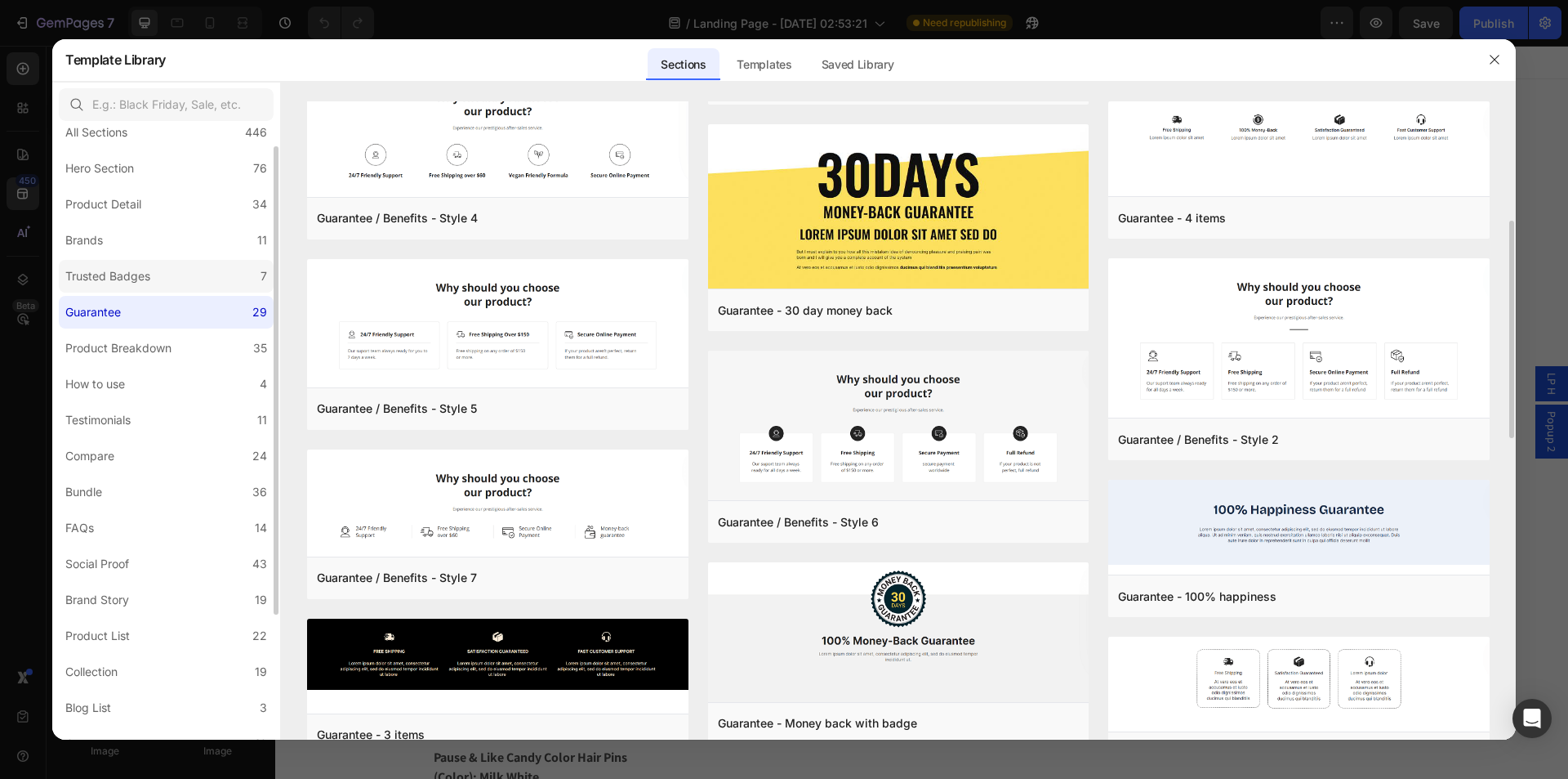
click at [171, 268] on label "Trusted Badges 7" at bounding box center [166, 276] width 214 height 33
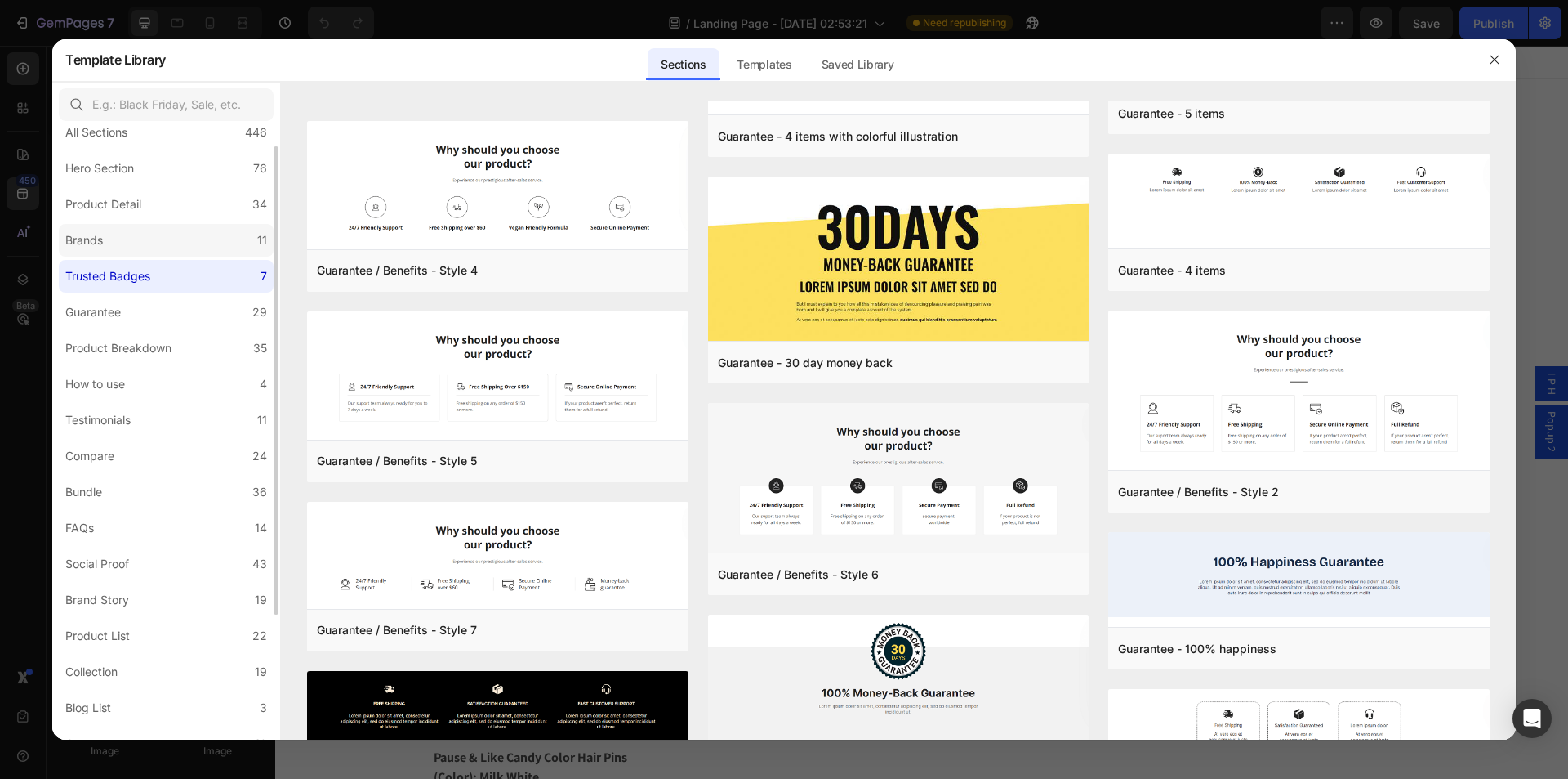
scroll to position [0, 0]
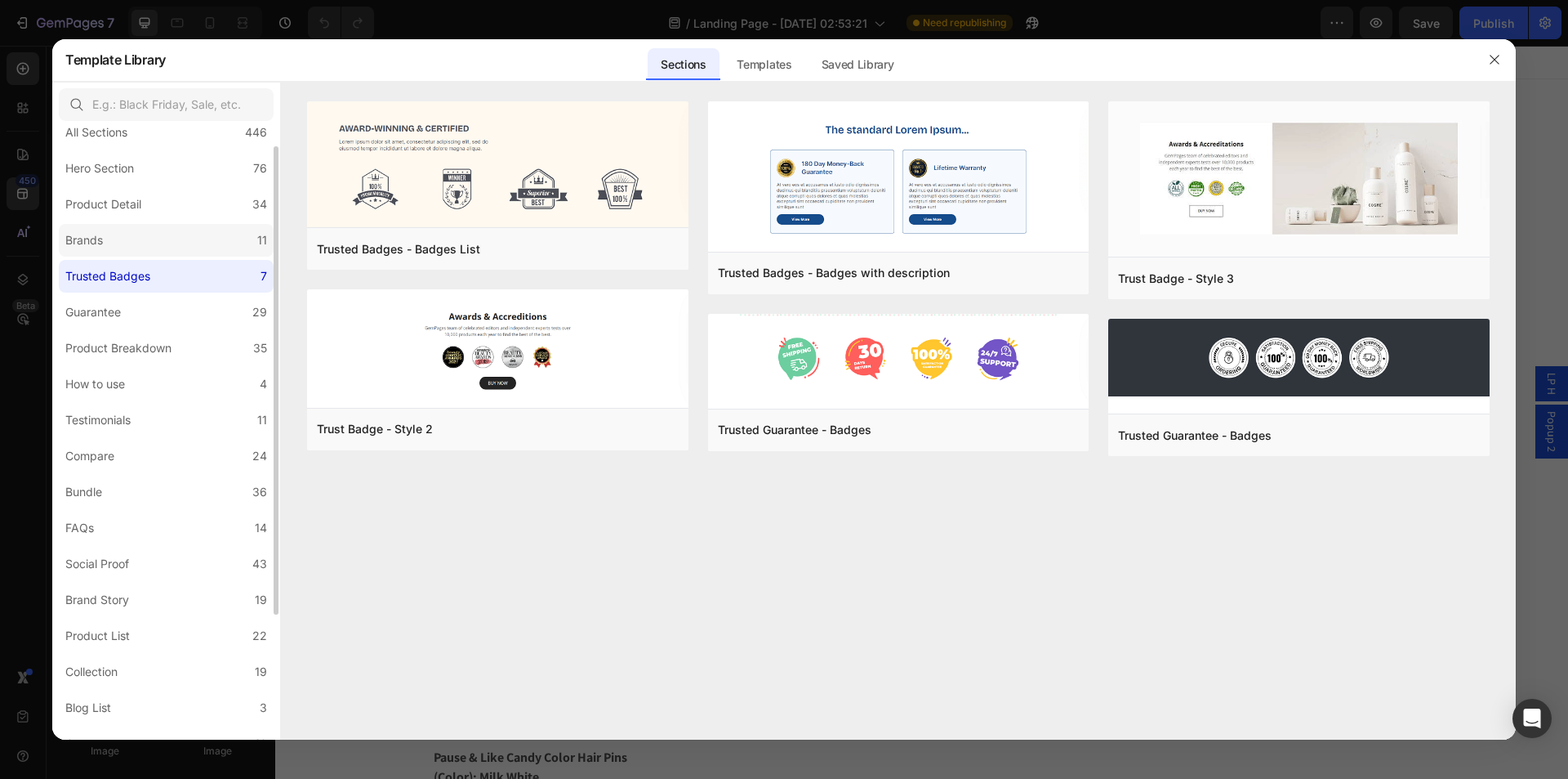
click at [168, 241] on label "Brands 11" at bounding box center [166, 240] width 214 height 33
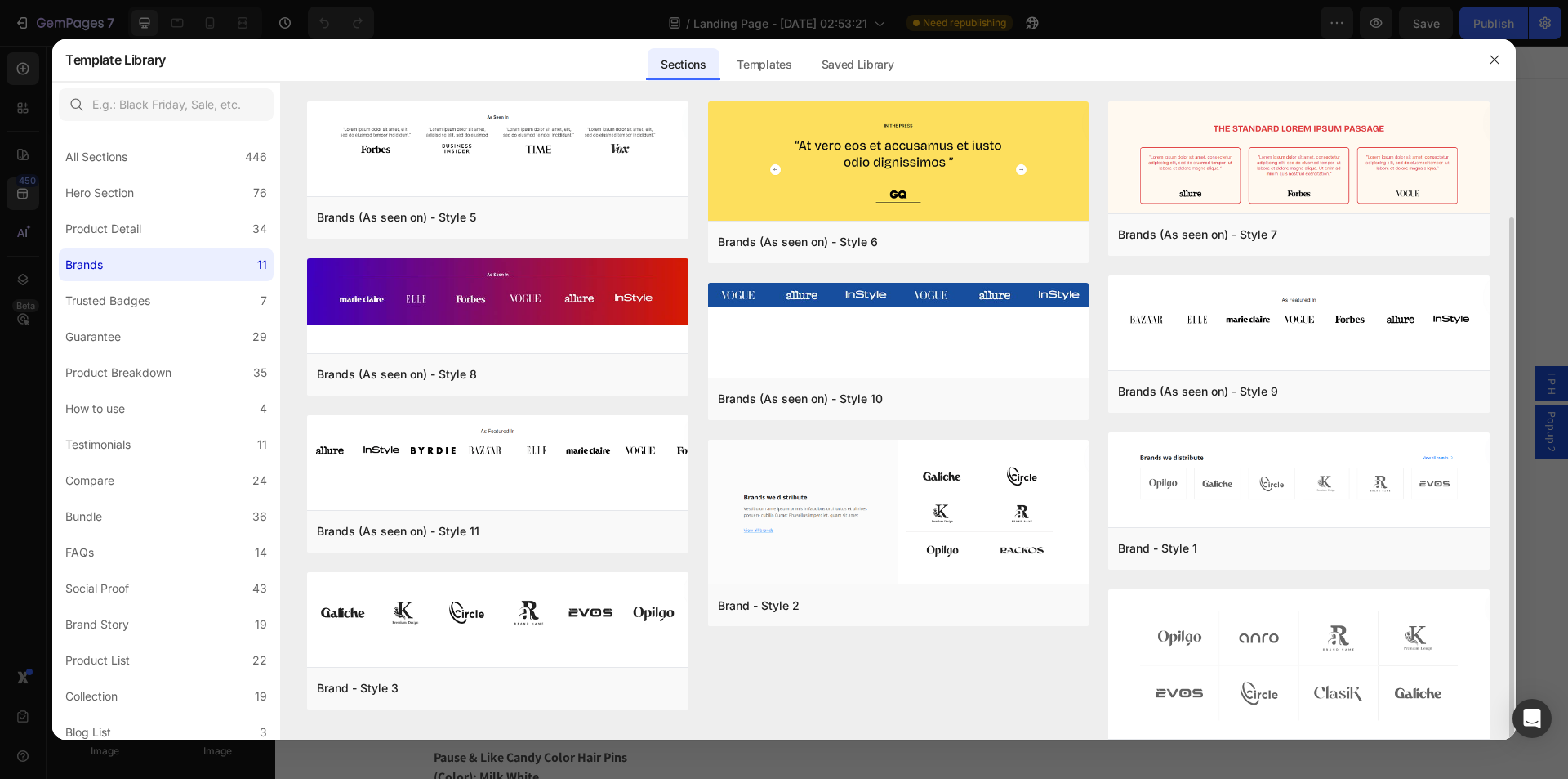
scroll to position [60, 0]
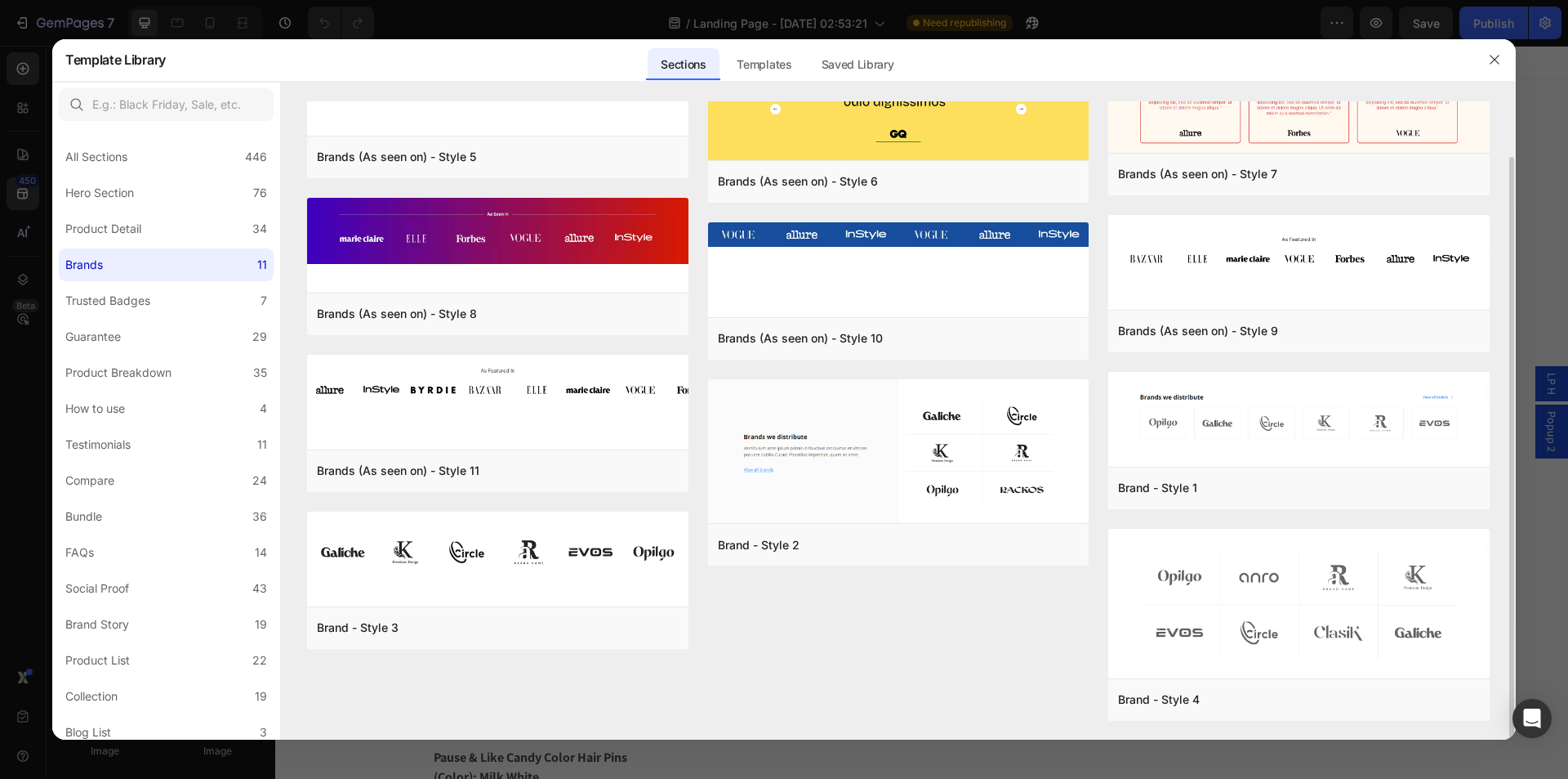
click at [959, 689] on div "Brands (As seen on) - Style 5 Add to page Preview Brands (As seen on) - Style 8…" at bounding box center [898, 391] width 1183 height 700
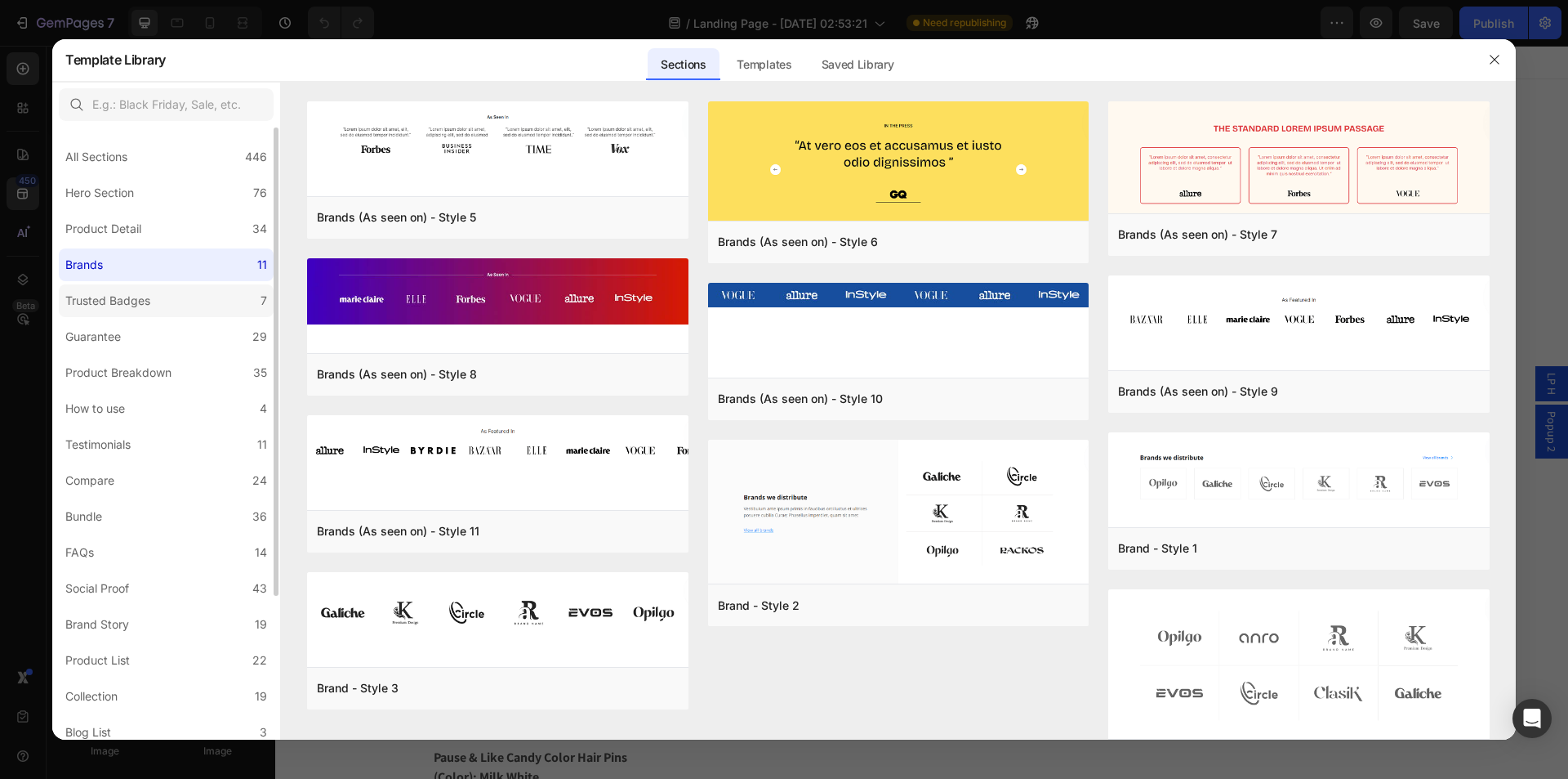
click at [174, 285] on label "Trusted Badges 7" at bounding box center [166, 301] width 214 height 33
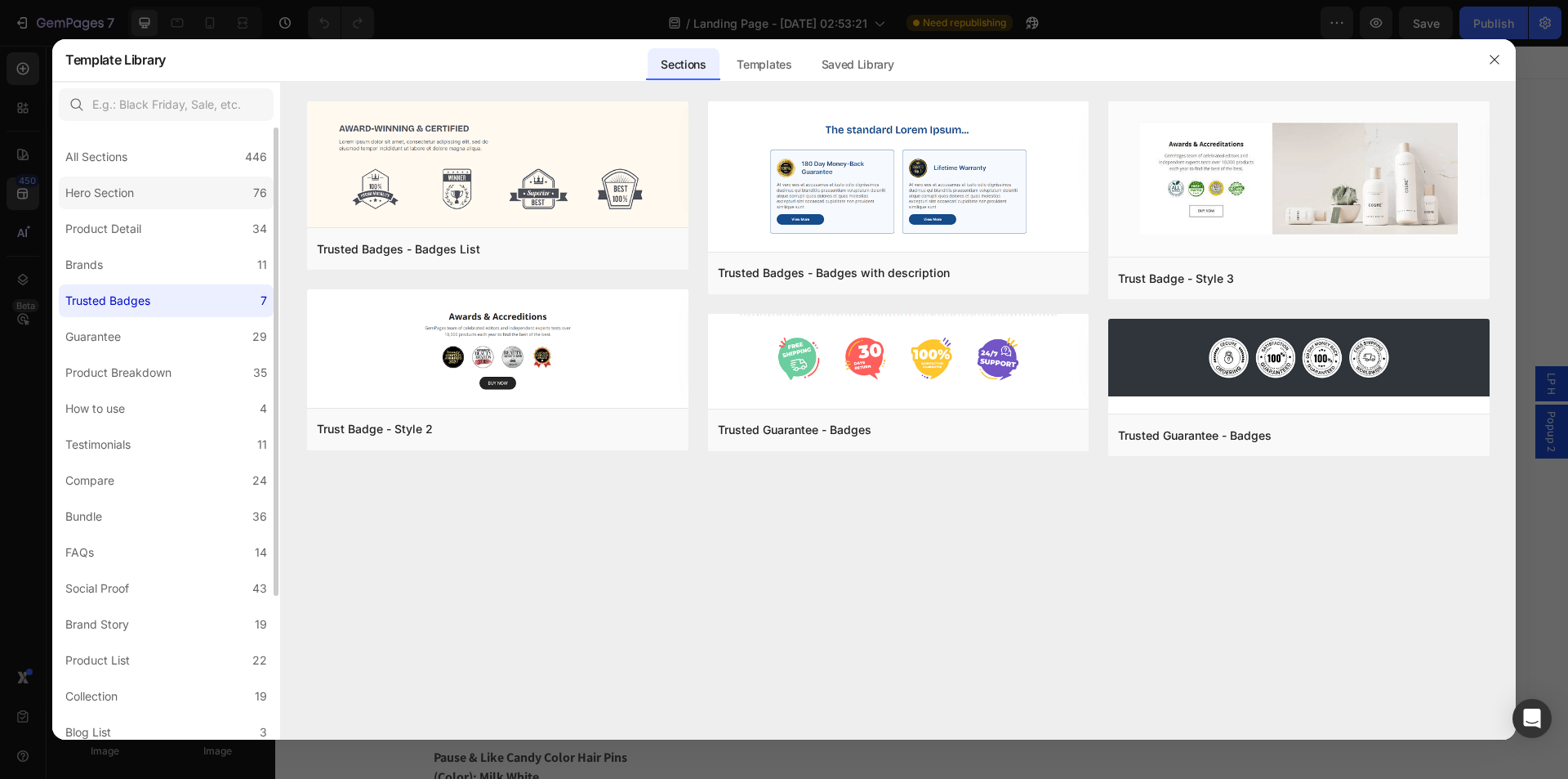
drag, startPoint x: 158, startPoint y: 186, endPoint x: 148, endPoint y: 202, distance: 18.9
click at [158, 187] on label "Hero Section 76" at bounding box center [166, 193] width 214 height 33
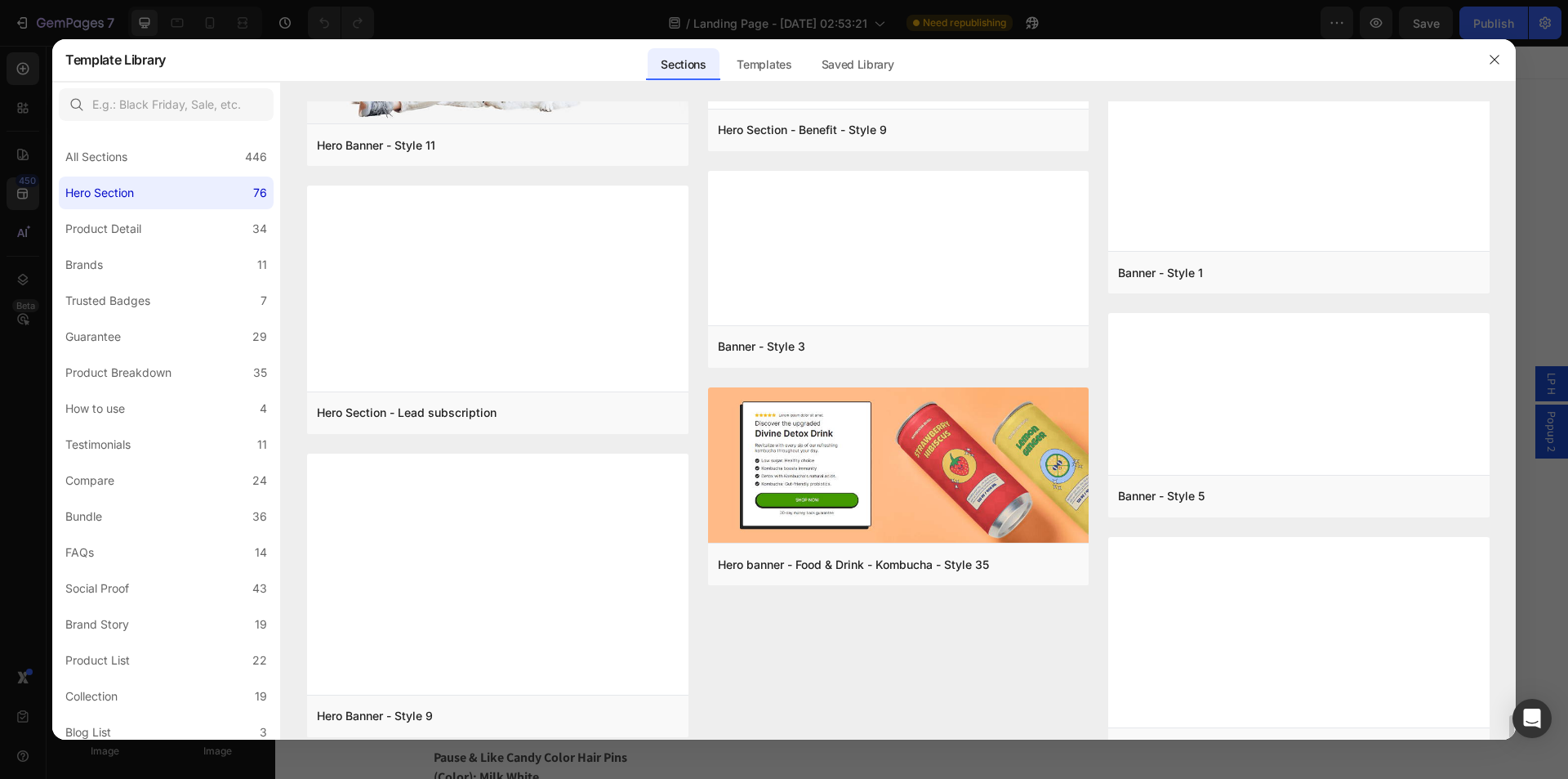
scroll to position [4745, 0]
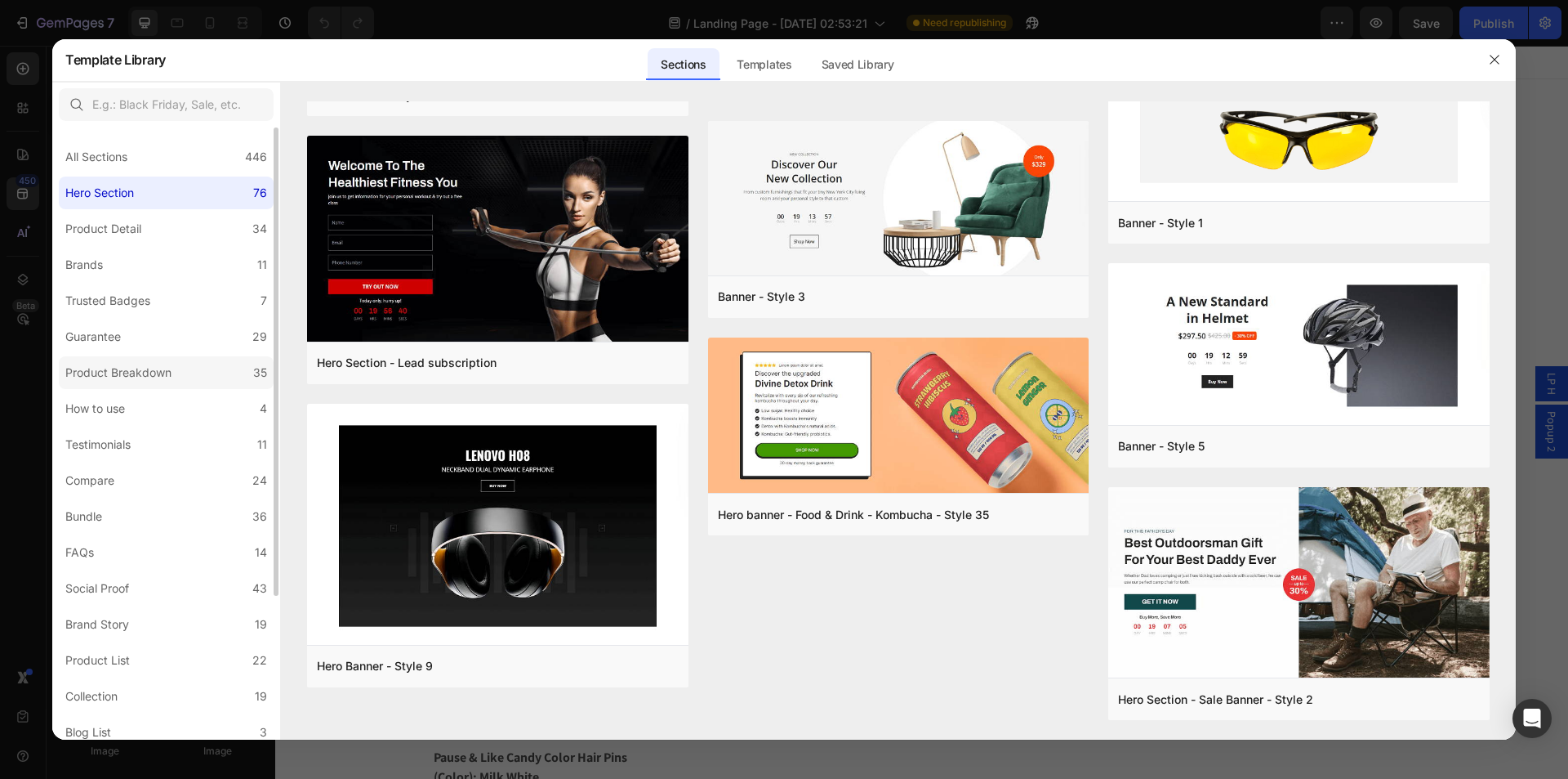
click at [134, 371] on div "Product Breakdown" at bounding box center [118, 373] width 106 height 20
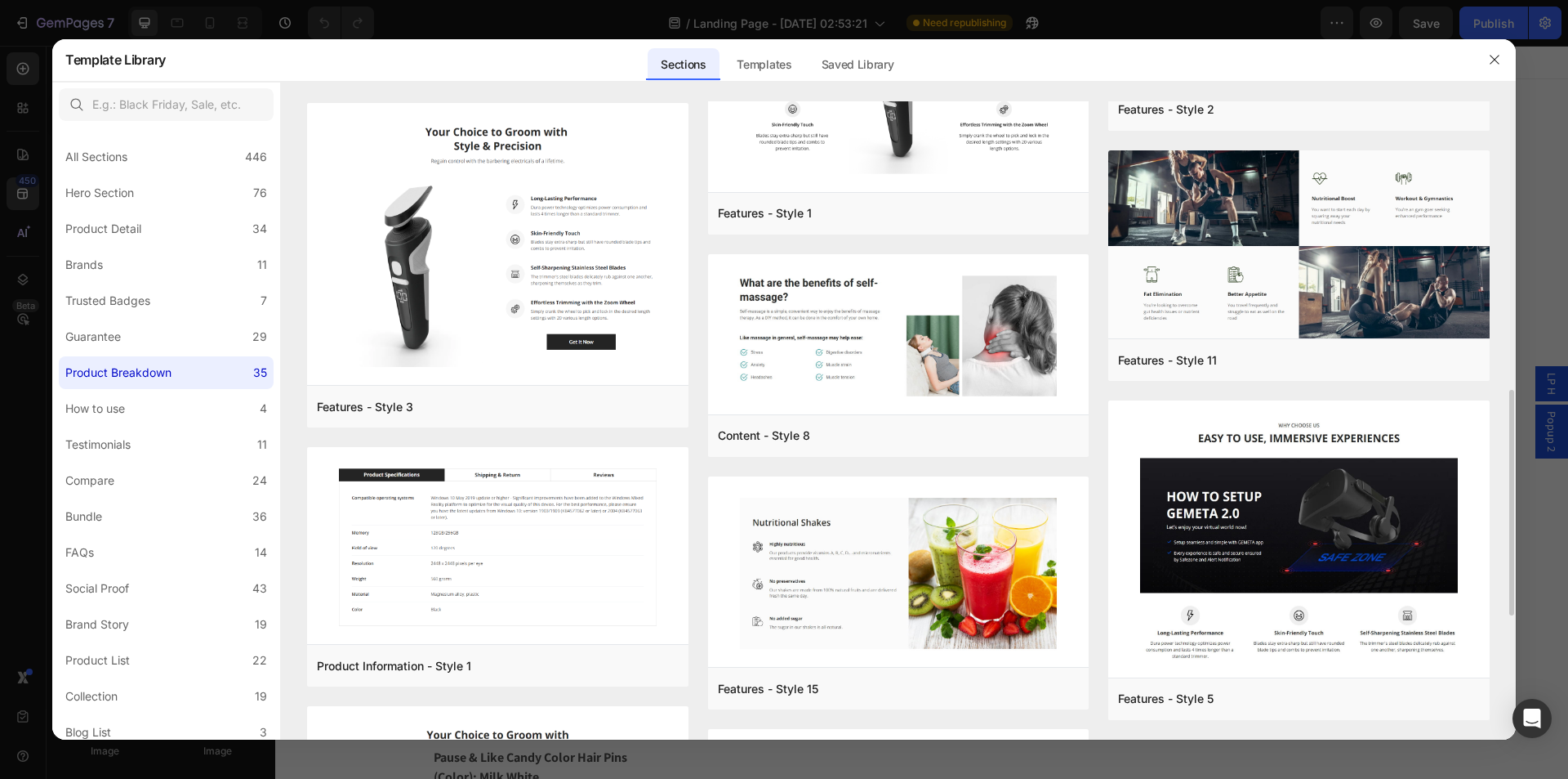
scroll to position [1144, 0]
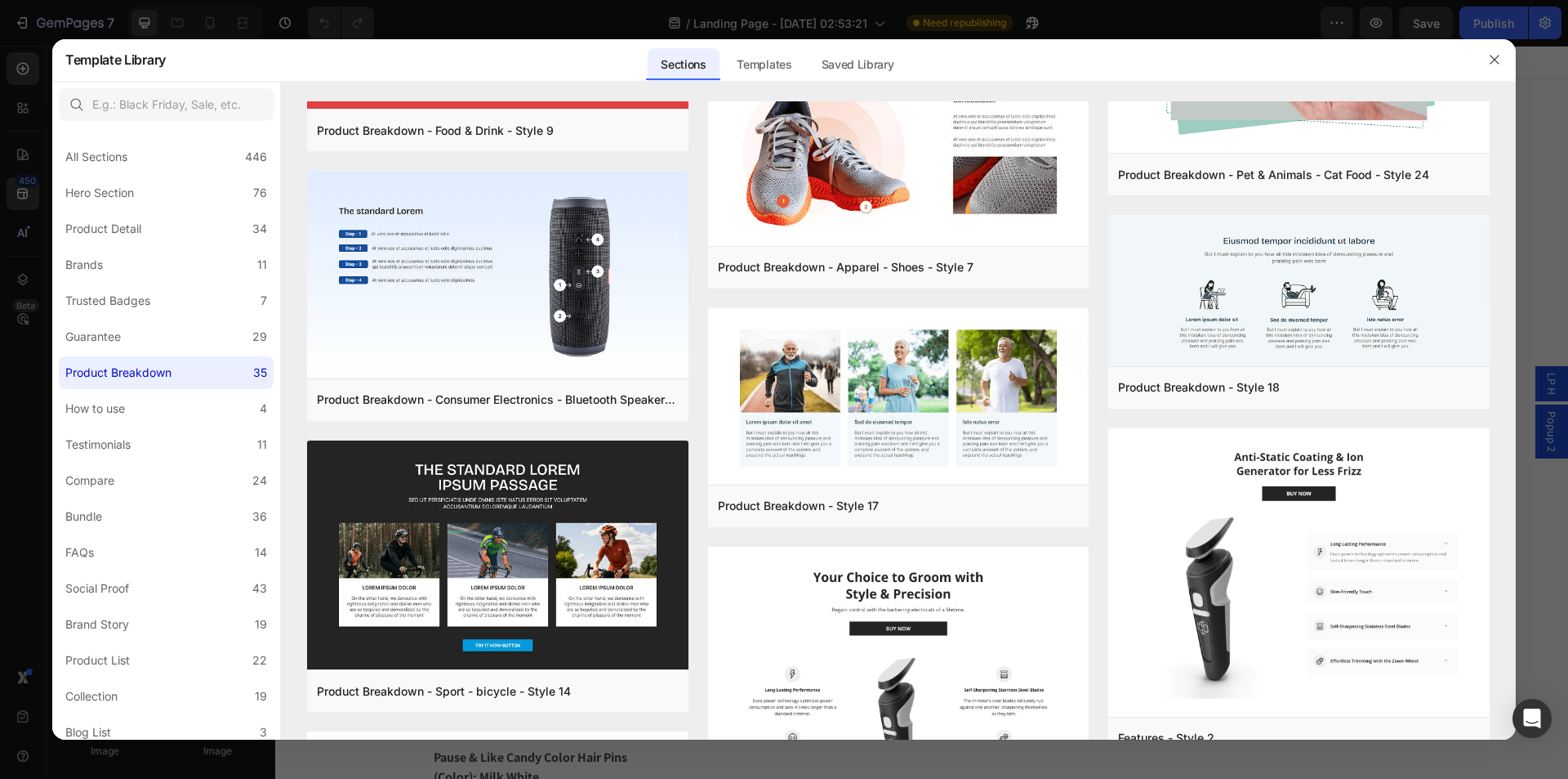
scroll to position [0, 0]
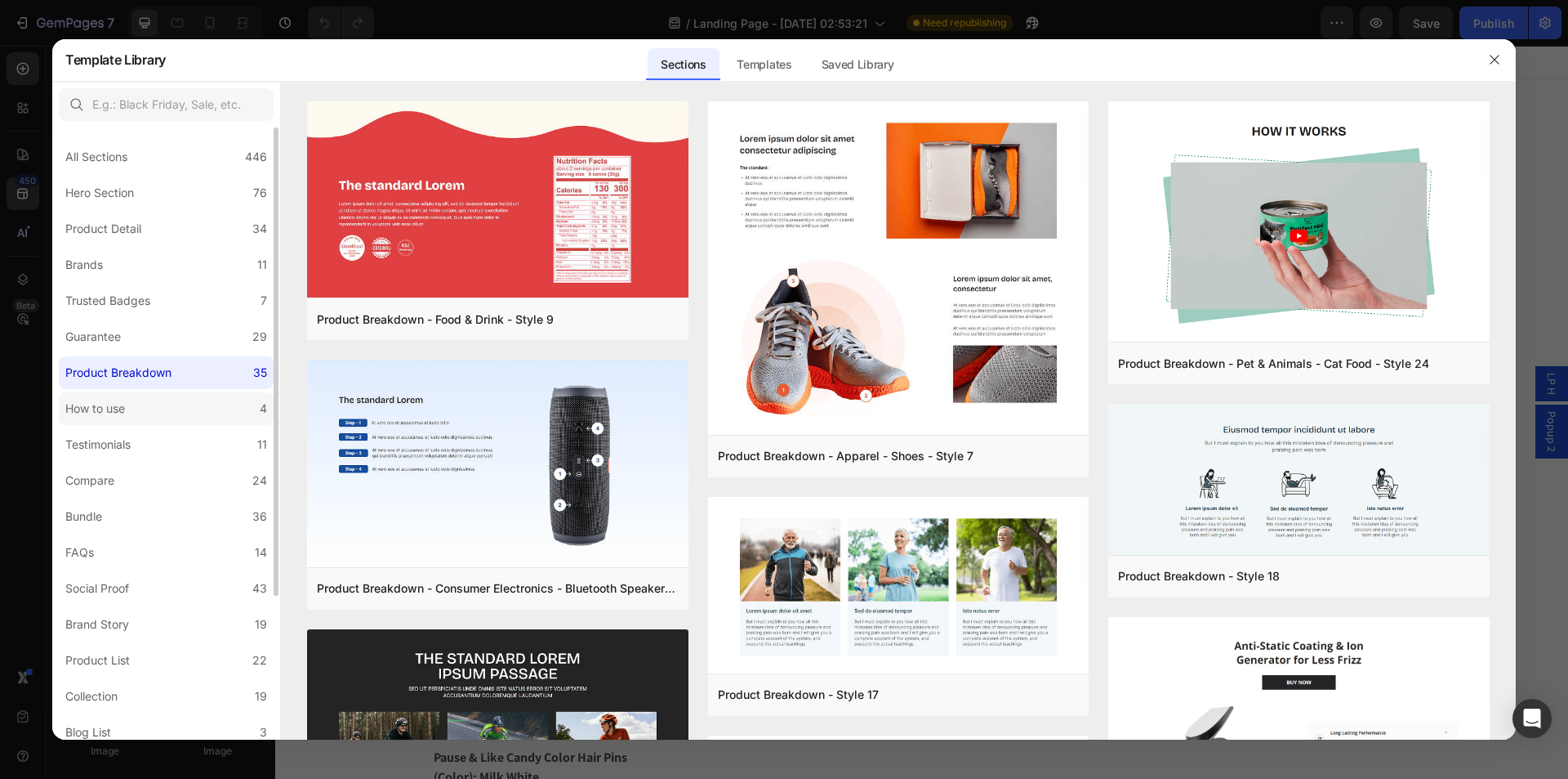
click at [165, 421] on label "How to use 4" at bounding box center [166, 408] width 214 height 33
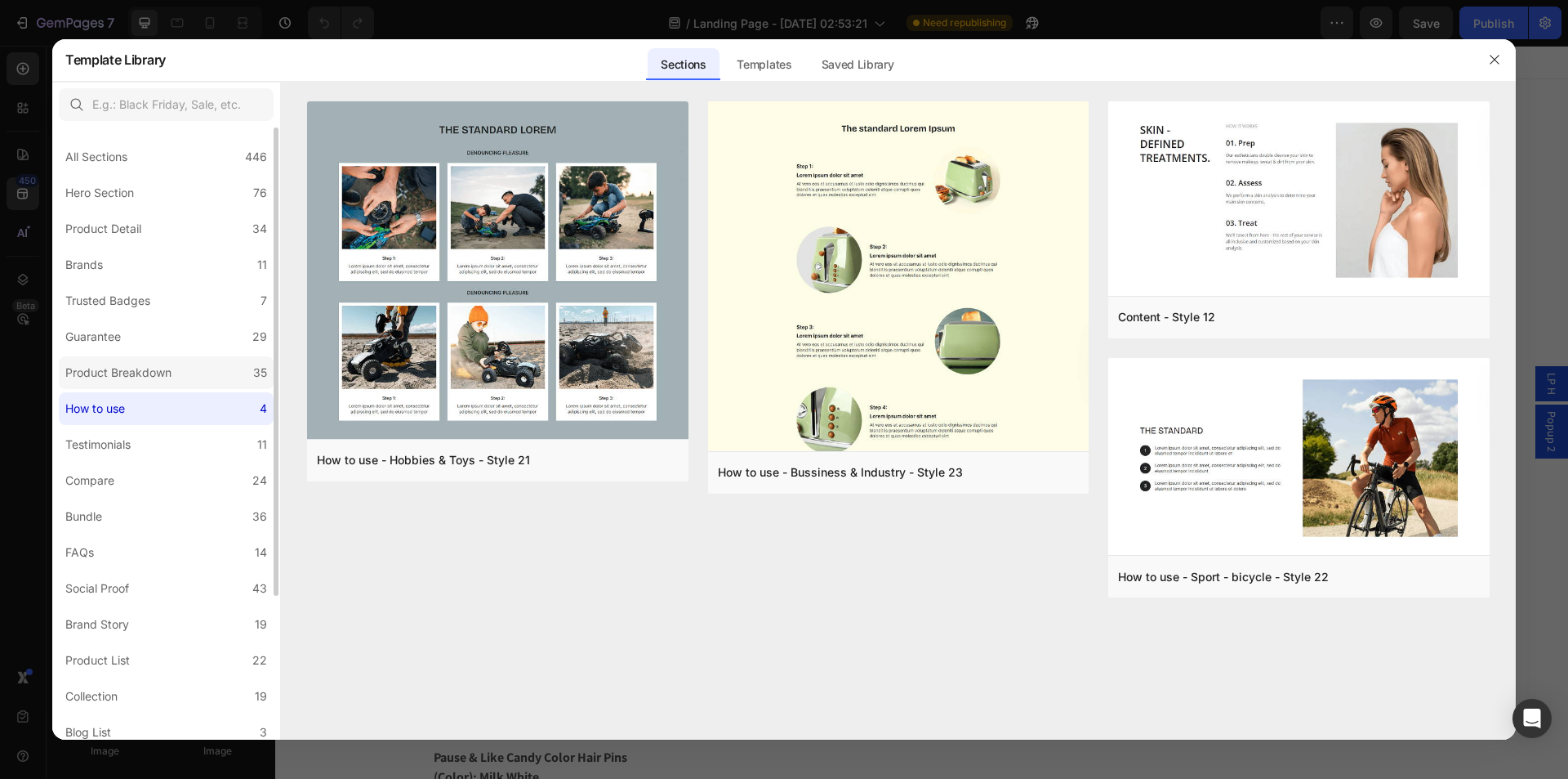
scroll to position [188, 0]
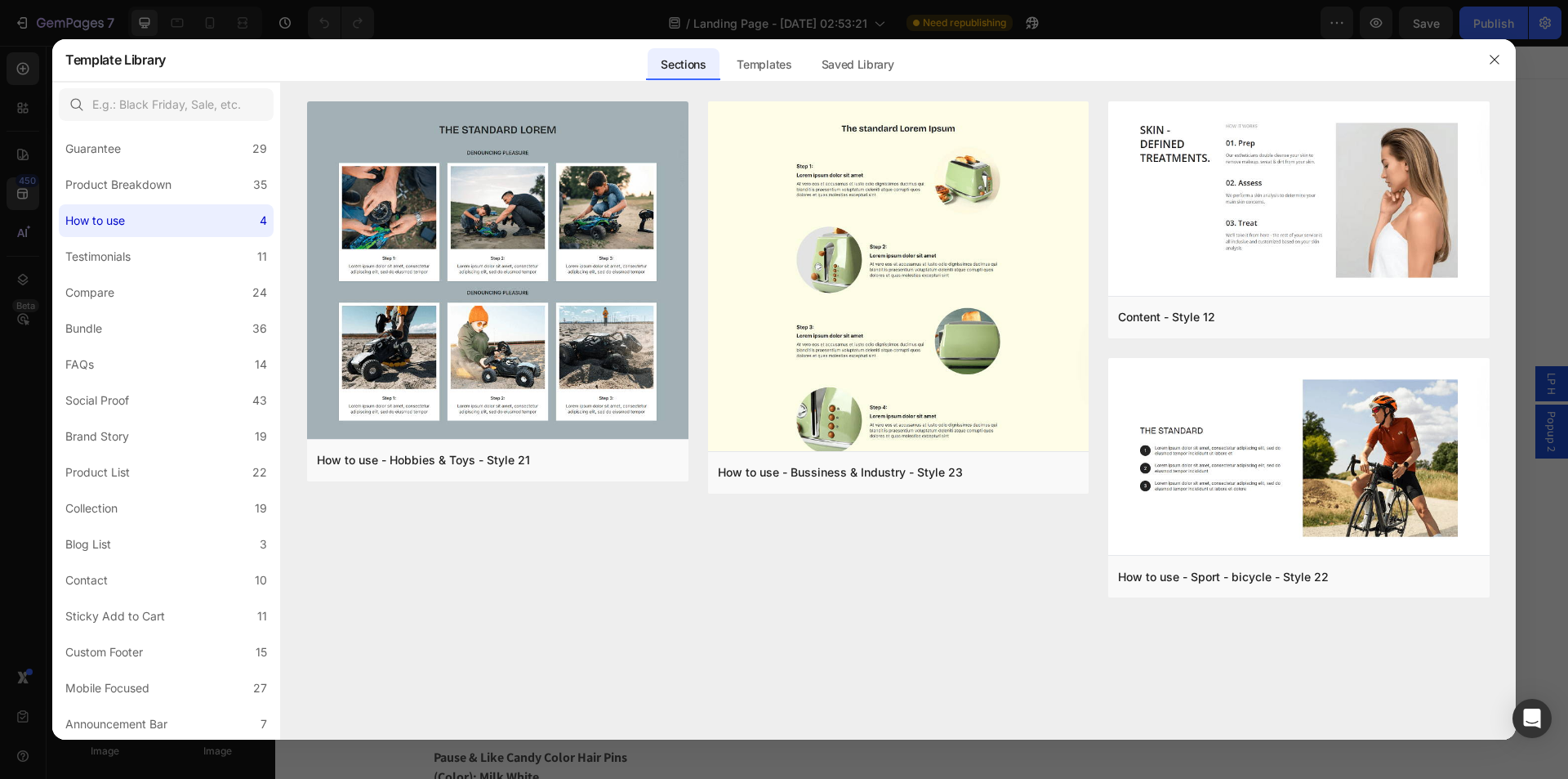
click at [181, 36] on div at bounding box center [784, 390] width 1568 height 779
